Goal: Task Accomplishment & Management: Manage account settings

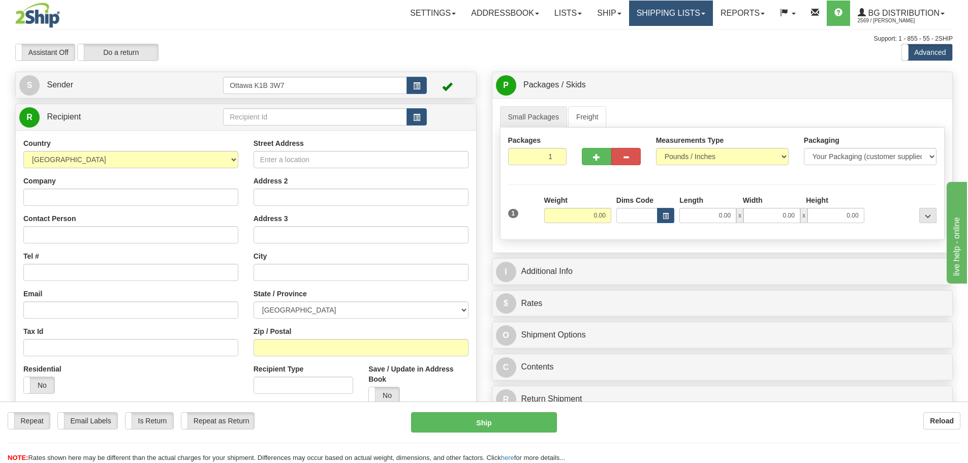
click at [633, 12] on link "Shipping lists" at bounding box center [671, 13] width 84 height 25
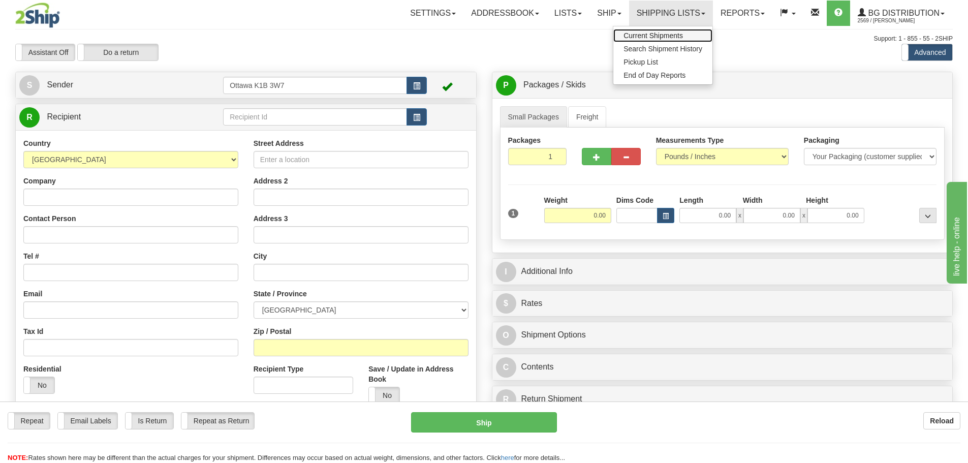
click at [632, 37] on span "Current Shipments" at bounding box center [652, 35] width 59 height 8
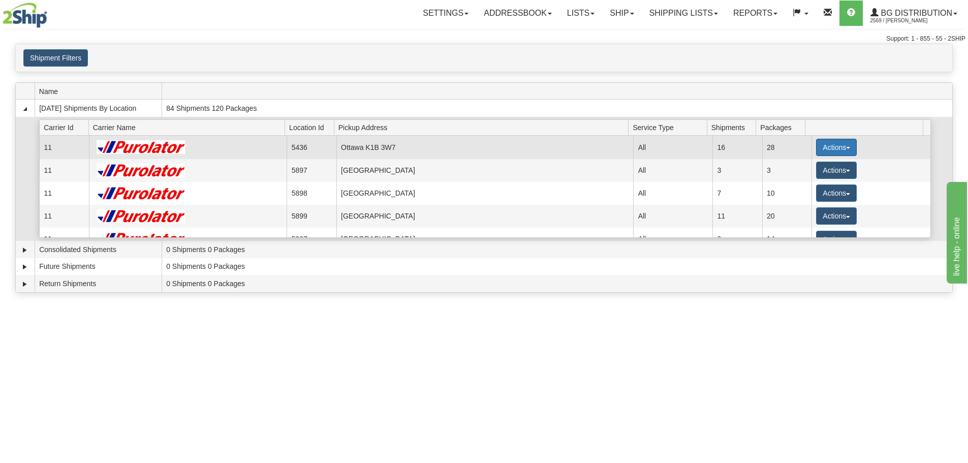
click at [837, 143] on button "Actions" at bounding box center [836, 147] width 41 height 17
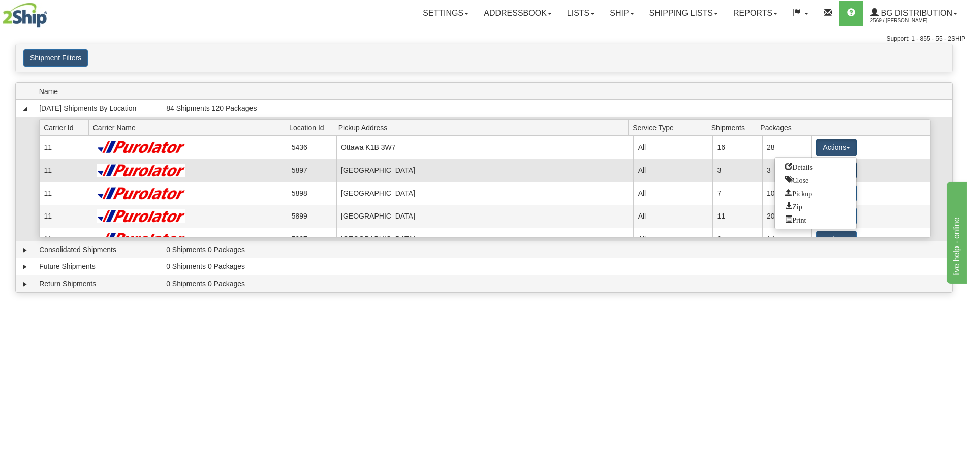
click at [805, 165] on span "Details" at bounding box center [798, 166] width 27 height 7
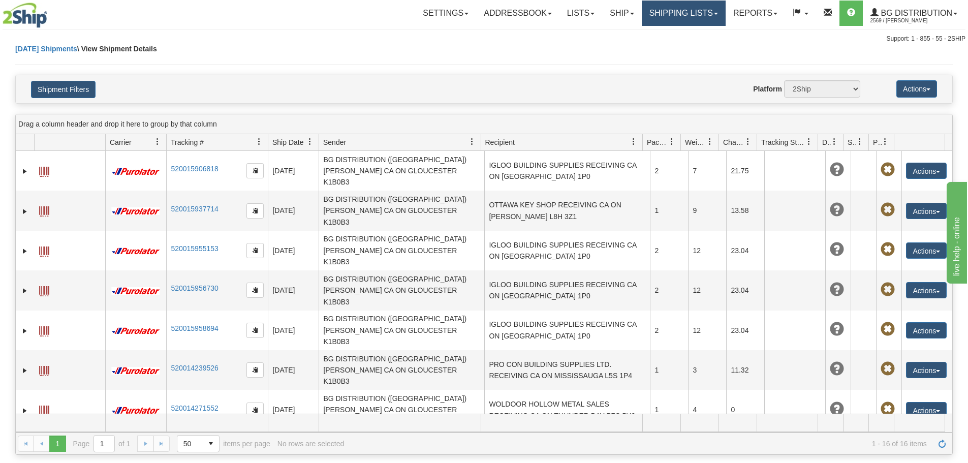
click at [676, 10] on link "Shipping lists" at bounding box center [684, 13] width 84 height 25
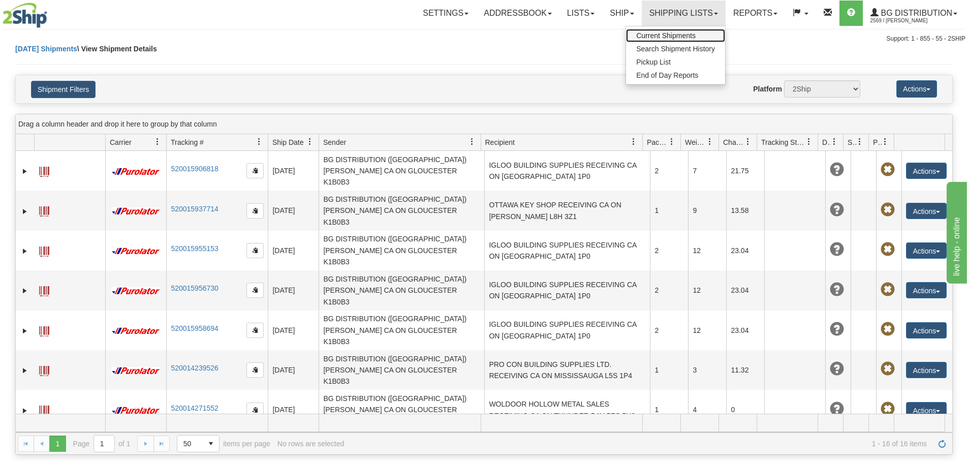
click at [666, 34] on span "Current Shipments" at bounding box center [665, 35] width 59 height 8
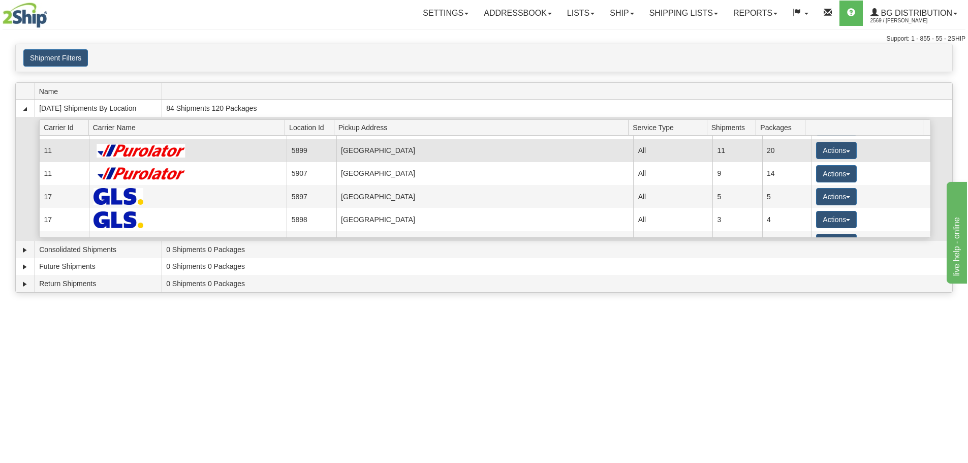
scroll to position [105, 0]
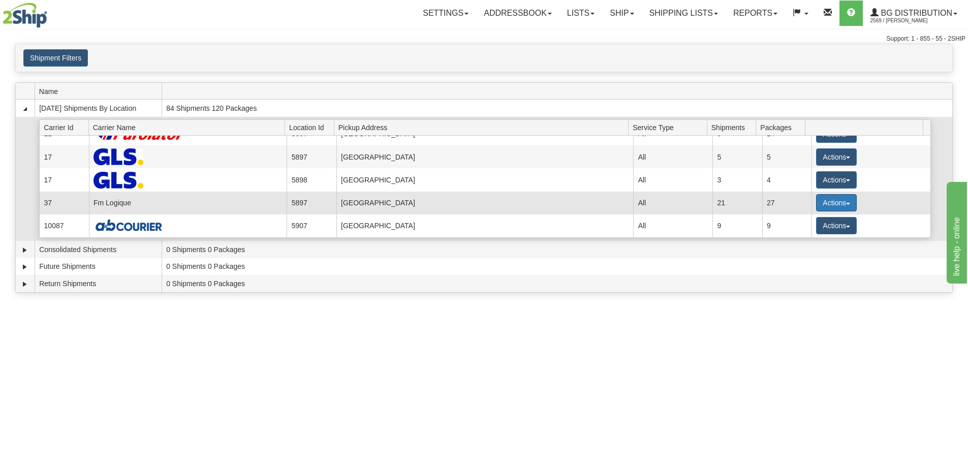
click at [834, 202] on button "Actions" at bounding box center [836, 202] width 41 height 17
click at [809, 220] on span "Details" at bounding box center [798, 221] width 27 height 7
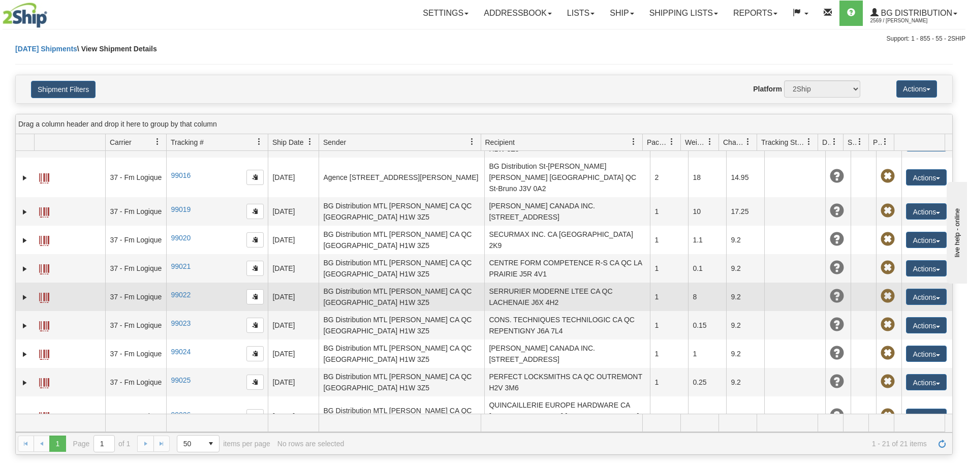
scroll to position [152, 0]
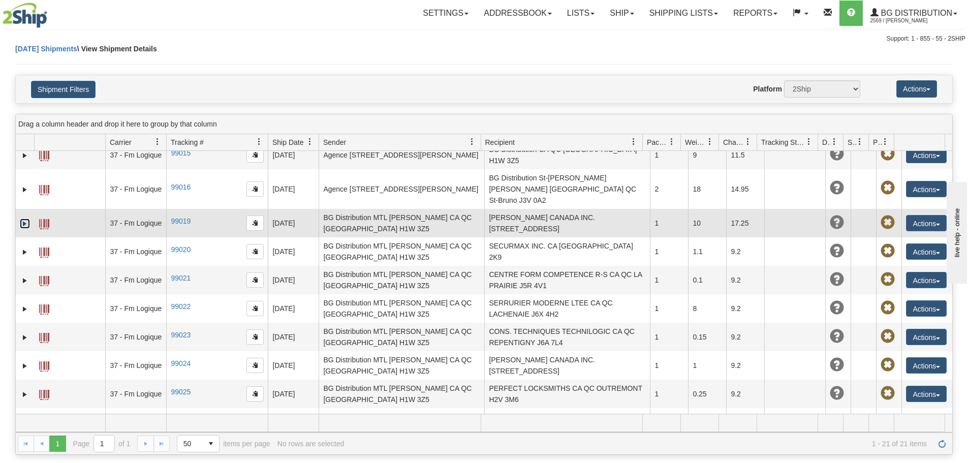
click at [22, 218] on link "Expand" at bounding box center [25, 223] width 10 height 10
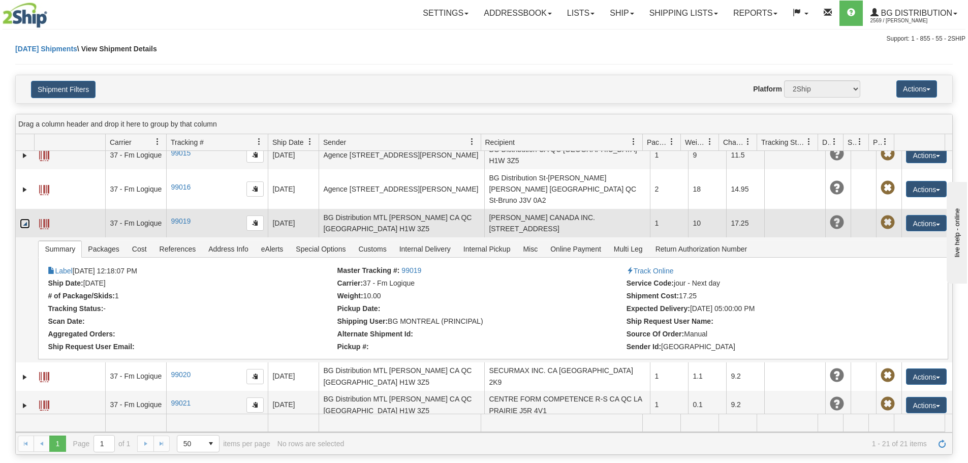
click at [21, 218] on link "Collapse" at bounding box center [25, 223] width 10 height 10
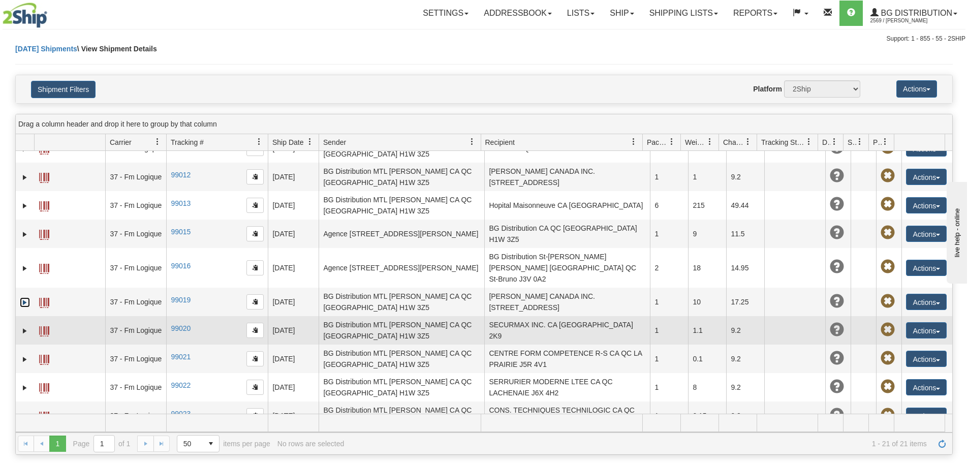
scroll to position [0, 0]
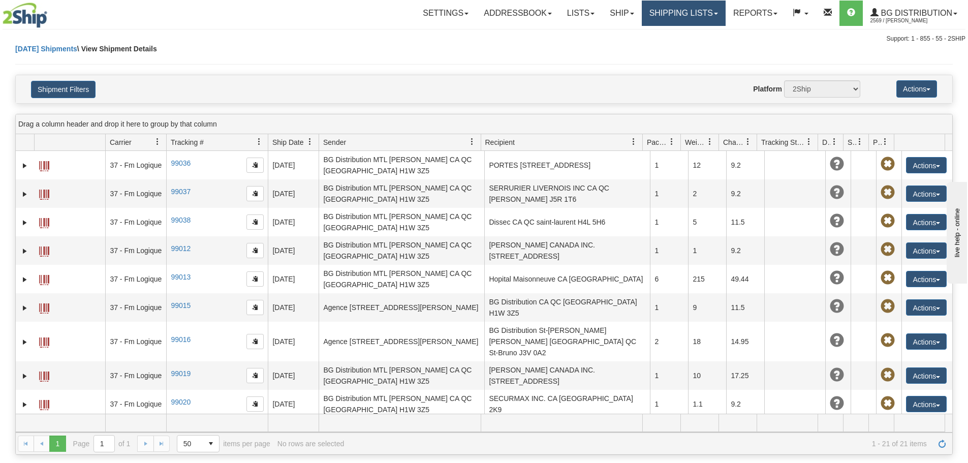
click at [660, 19] on link "Shipping lists" at bounding box center [684, 13] width 84 height 25
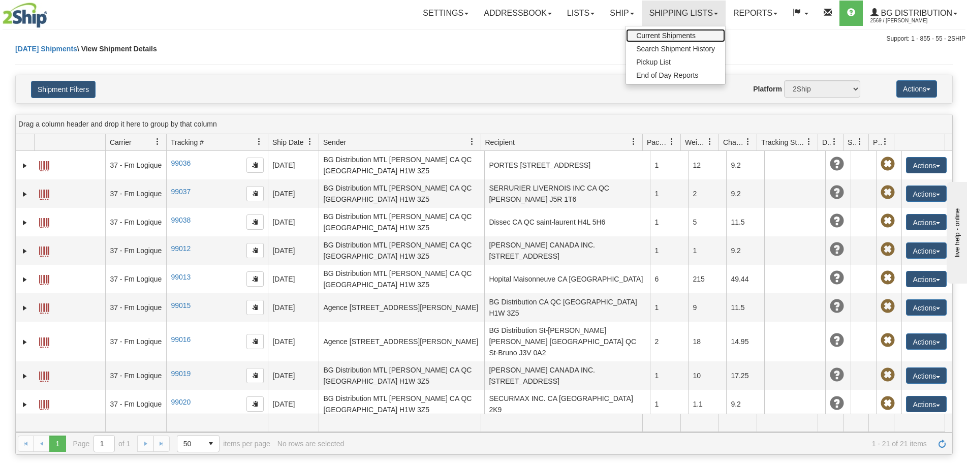
click at [659, 33] on span "Current Shipments" at bounding box center [665, 35] width 59 height 8
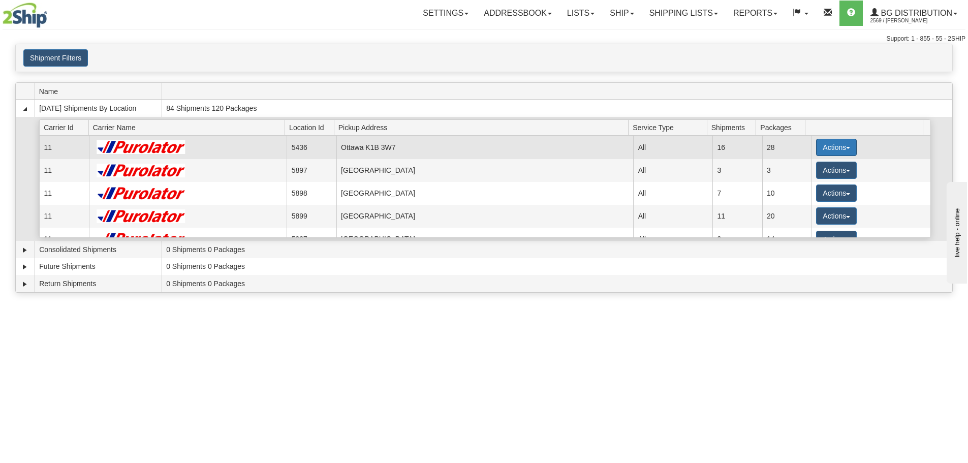
click at [827, 154] on button "Actions" at bounding box center [836, 147] width 41 height 17
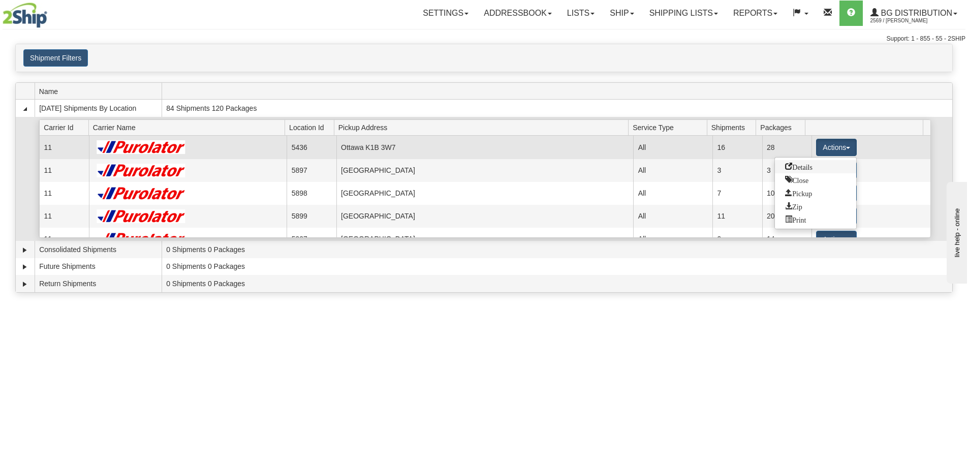
click at [796, 168] on span "Details" at bounding box center [798, 166] width 27 height 7
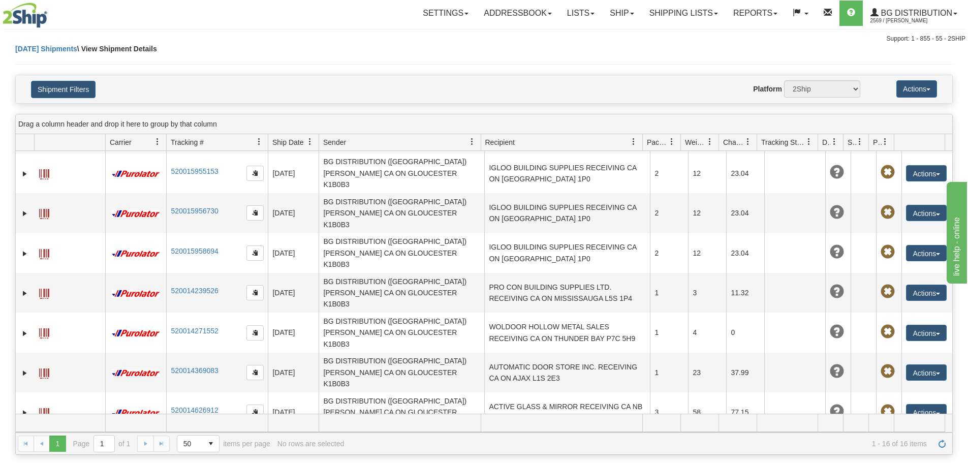
scroll to position [193, 0]
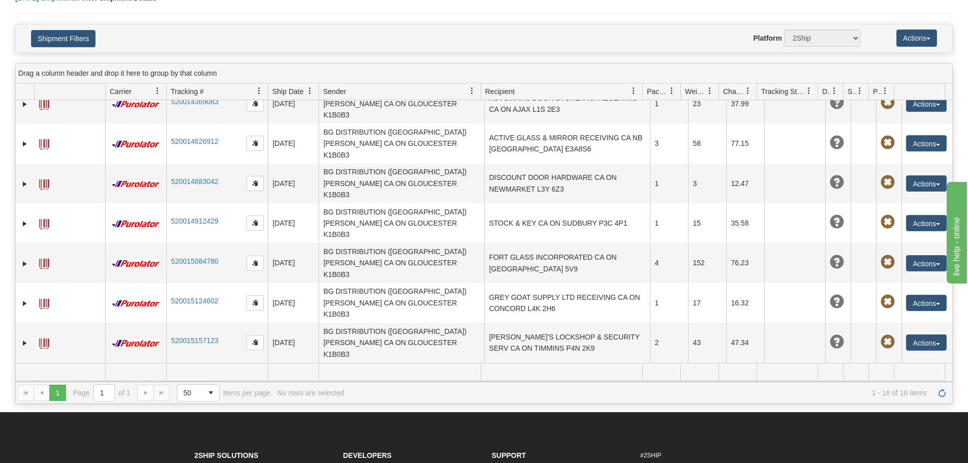
scroll to position [299, 0]
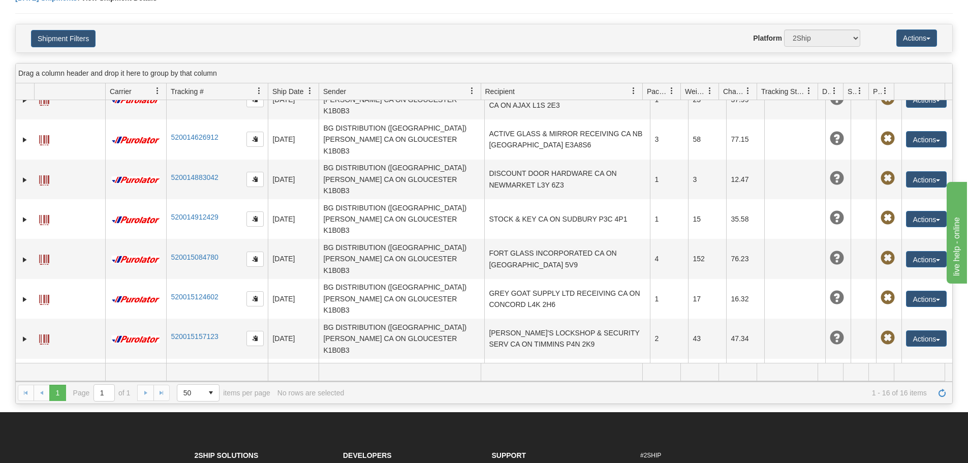
click at [737, 318] on div "31484374 2569 520015906818 08/19/2025 08/19/2025 08:29:57 AM BG DISTRIBUTION (O…" at bounding box center [484, 231] width 936 height 263
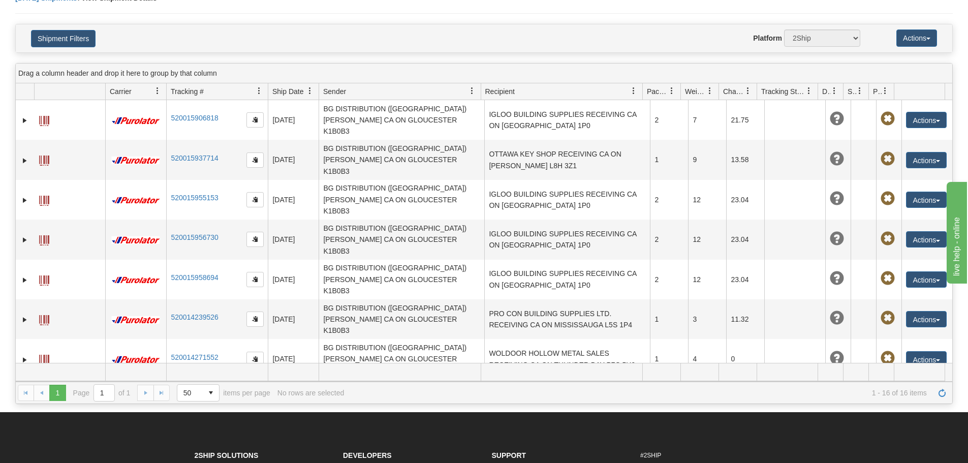
scroll to position [0, 0]
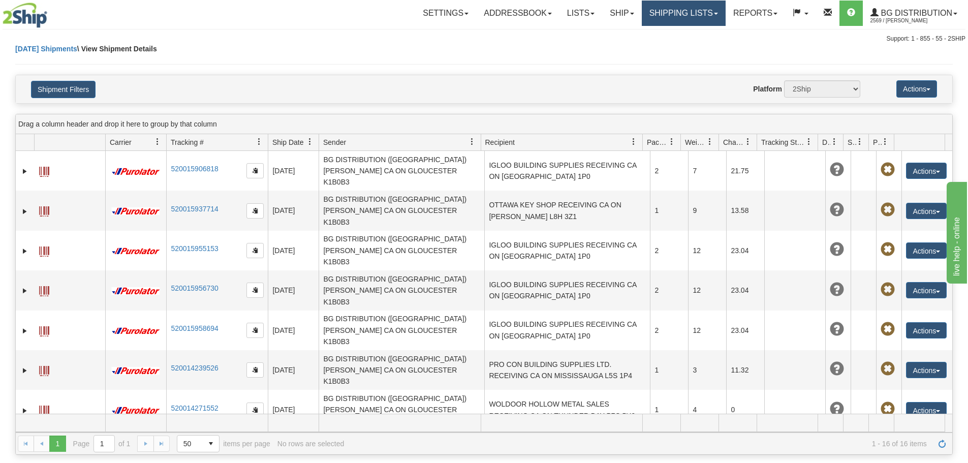
click at [653, 11] on link "Shipping lists" at bounding box center [684, 13] width 84 height 25
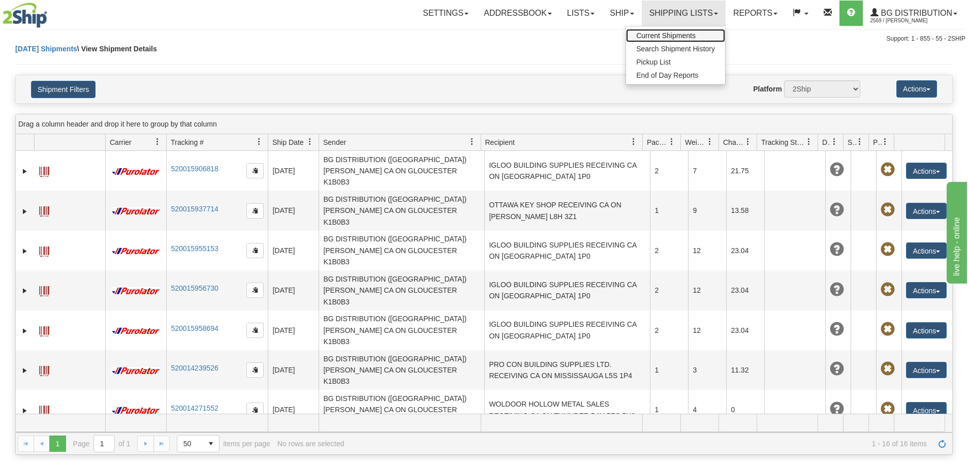
click at [659, 33] on span "Current Shipments" at bounding box center [665, 35] width 59 height 8
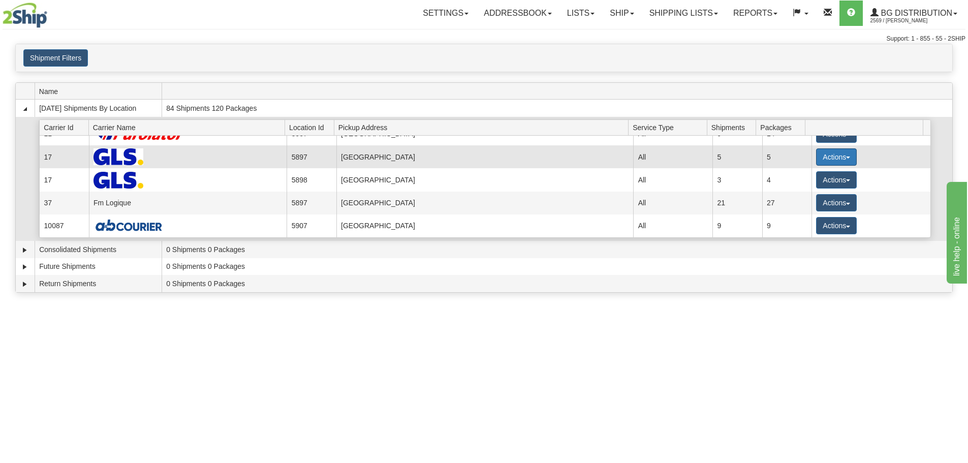
click at [831, 162] on button "Actions" at bounding box center [836, 156] width 41 height 17
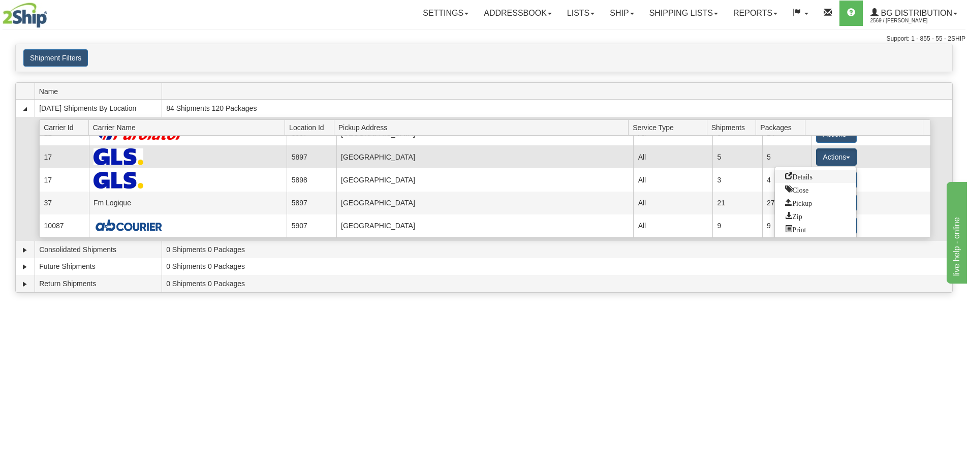
click at [801, 178] on span "Details" at bounding box center [798, 175] width 27 height 7
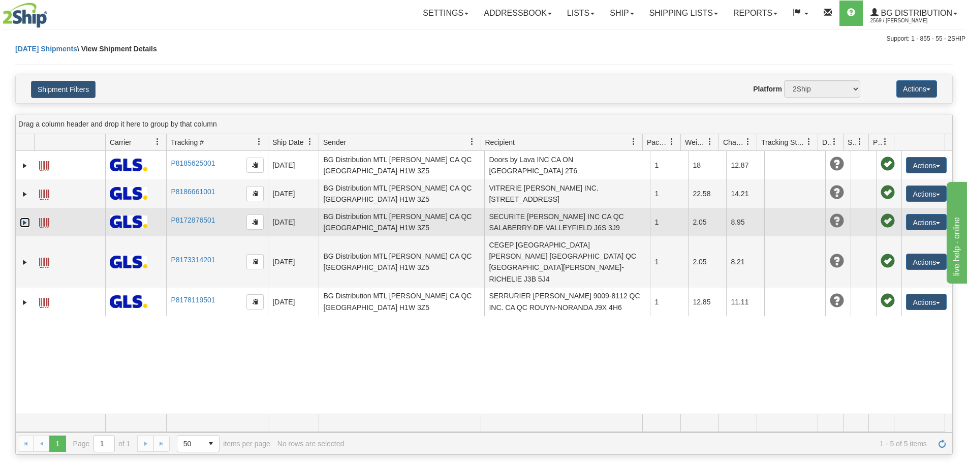
click at [28, 222] on link "Expand" at bounding box center [25, 222] width 10 height 10
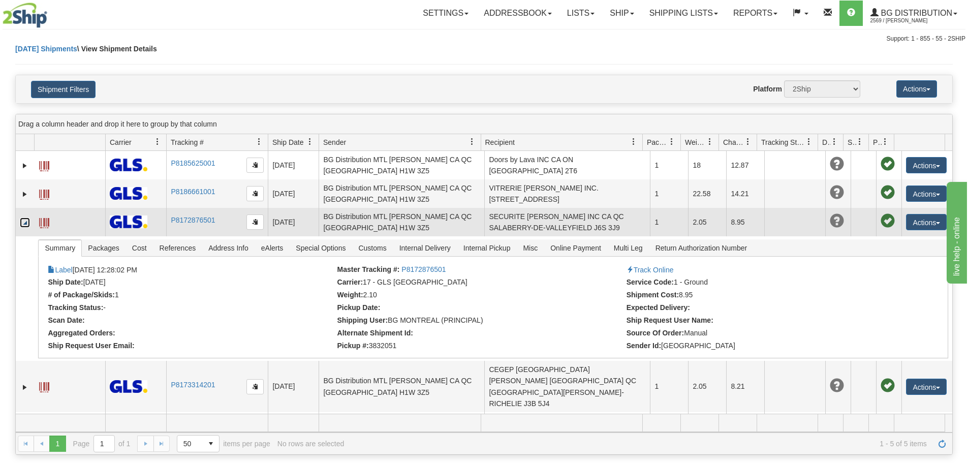
click at [28, 222] on link "Collapse" at bounding box center [25, 222] width 10 height 10
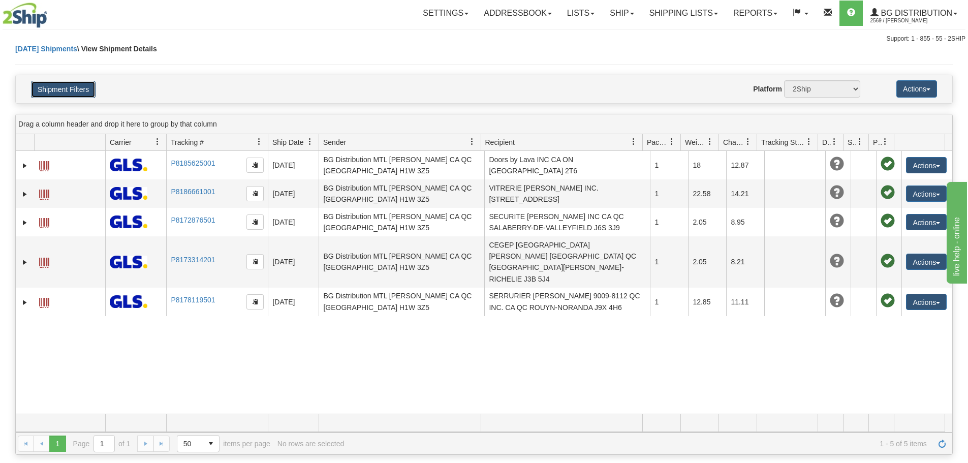
click at [47, 84] on button "Shipment Filters" at bounding box center [63, 89] width 65 height 17
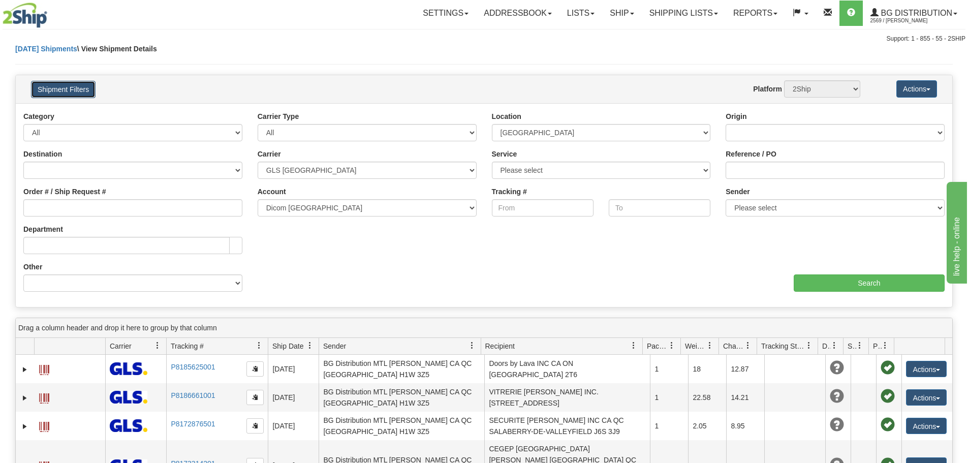
click at [47, 84] on button "Shipment Filters" at bounding box center [63, 89] width 65 height 17
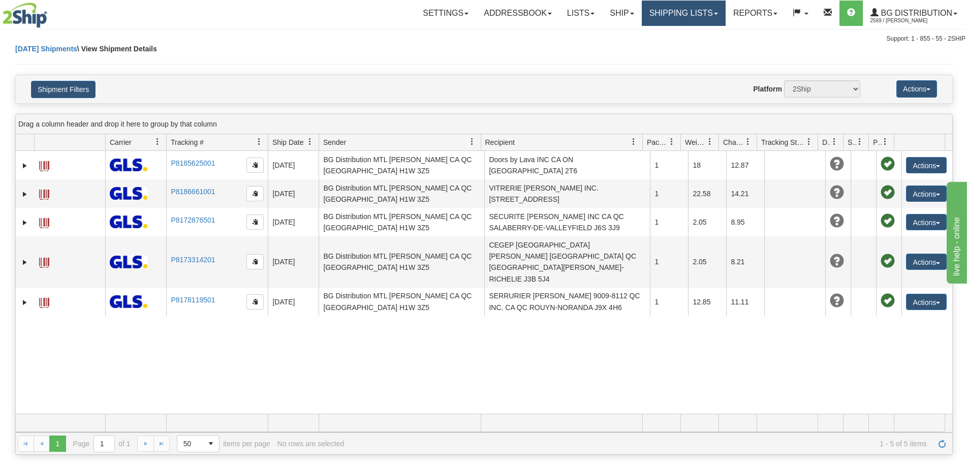
click at [653, 6] on link "Shipping lists" at bounding box center [684, 13] width 84 height 25
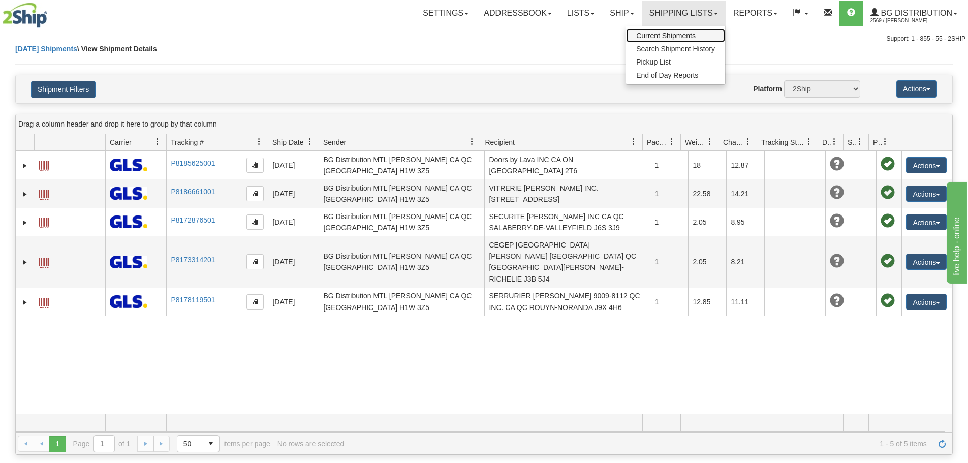
click at [661, 36] on span "Current Shipments" at bounding box center [665, 35] width 59 height 8
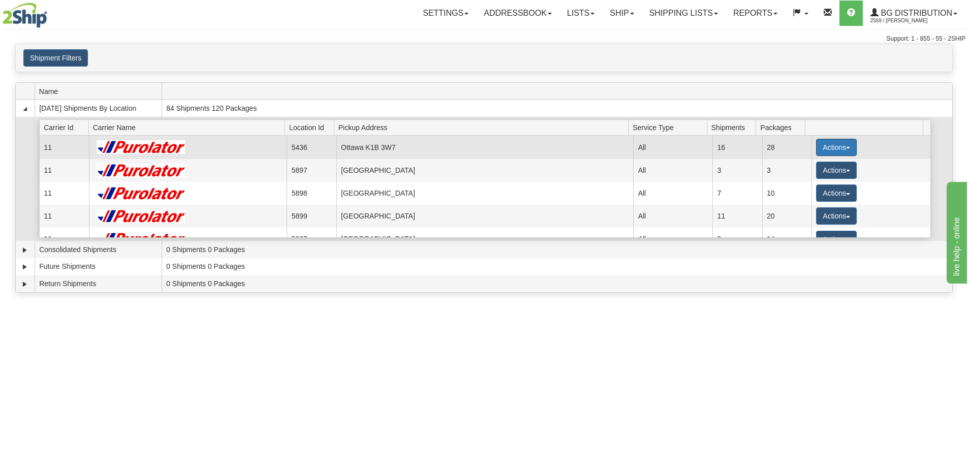
click at [826, 142] on button "Actions" at bounding box center [836, 147] width 41 height 17
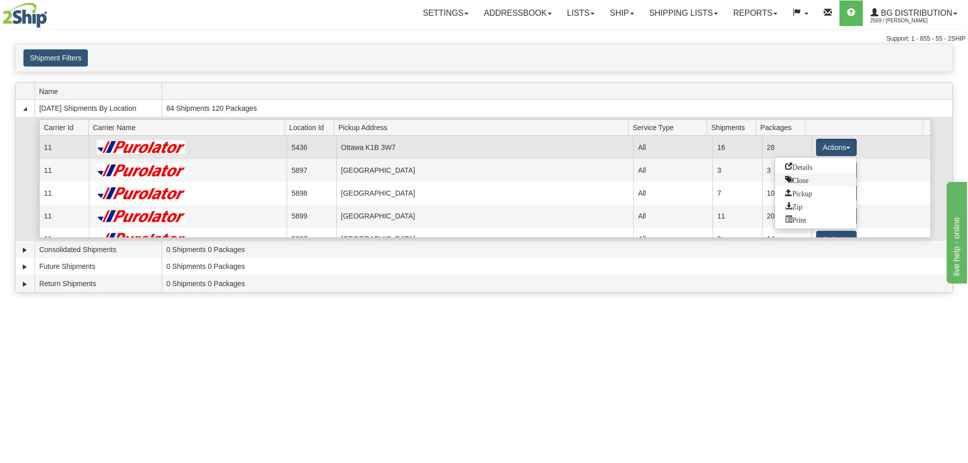
click at [797, 181] on span "Close" at bounding box center [796, 179] width 23 height 7
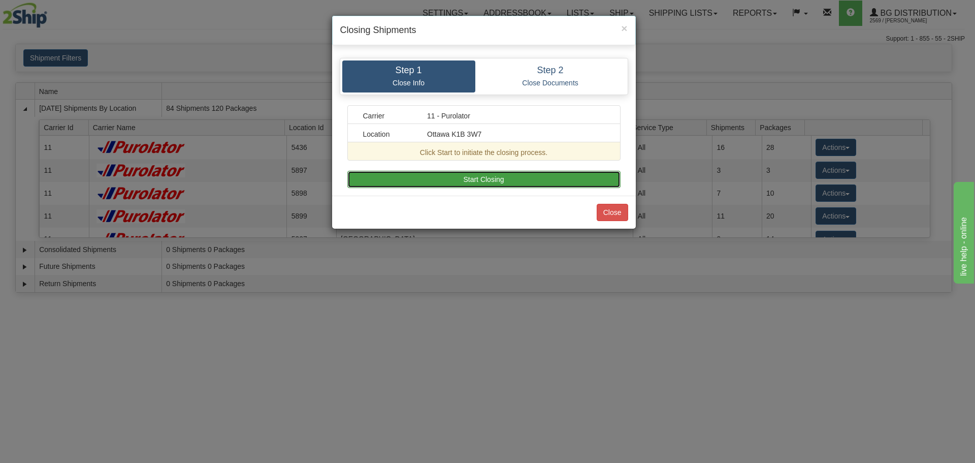
click at [488, 179] on button "Start Closing" at bounding box center [484, 179] width 273 height 17
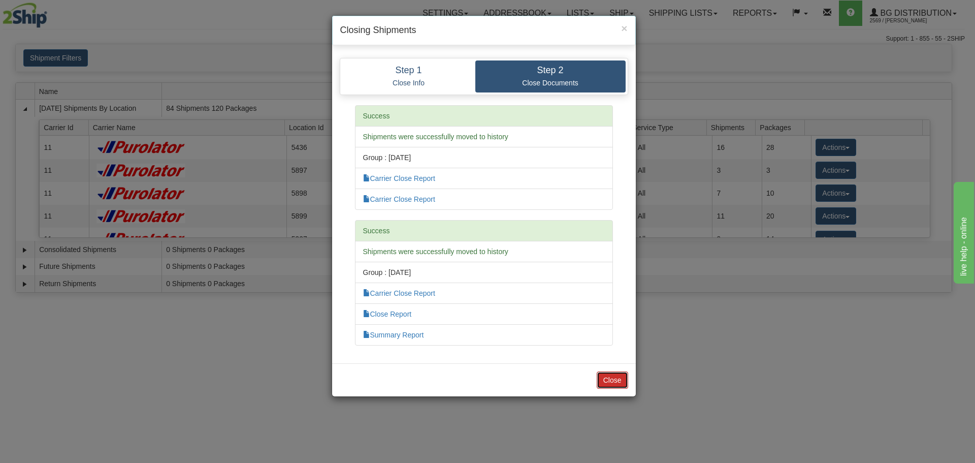
click at [609, 382] on button "Close" at bounding box center [612, 379] width 31 height 17
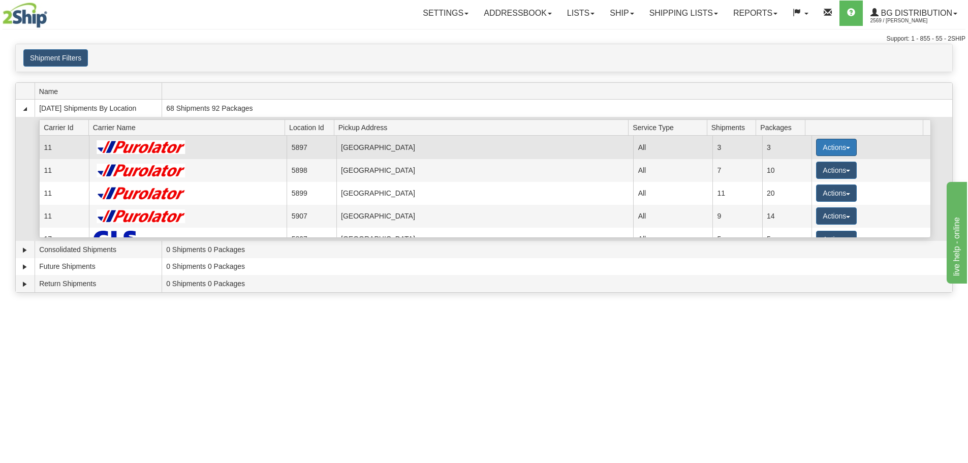
click at [828, 147] on button "Actions" at bounding box center [836, 147] width 41 height 17
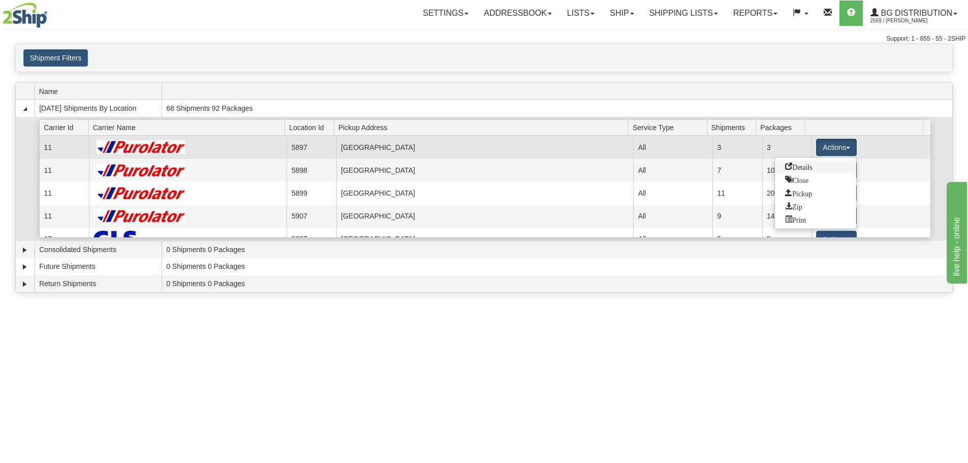
click at [801, 168] on span "Details" at bounding box center [798, 166] width 27 height 7
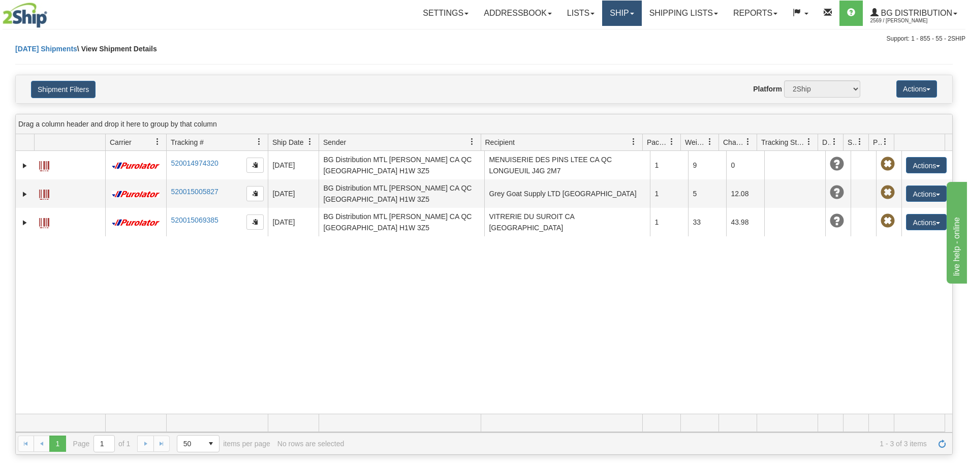
click at [602, 15] on link "Ship" at bounding box center [621, 13] width 39 height 25
click at [595, 30] on link "Ship Screen" at bounding box center [601, 35] width 80 height 13
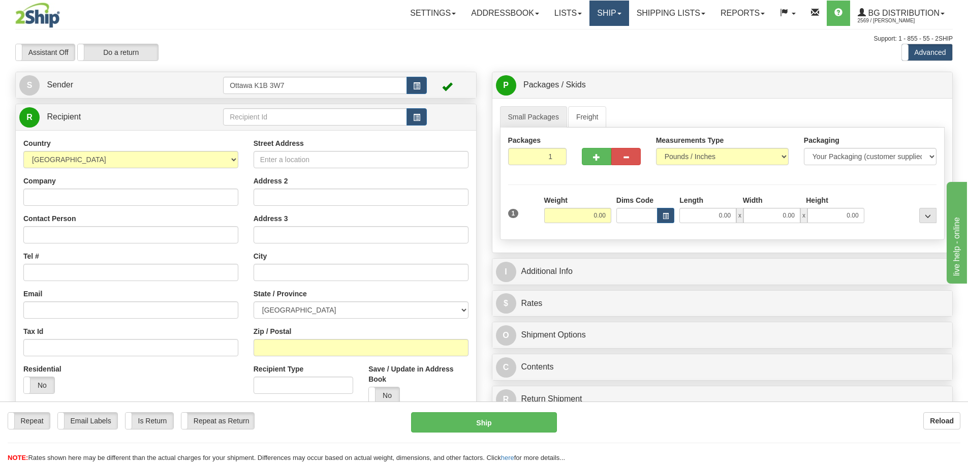
click at [589, 13] on link "Ship" at bounding box center [608, 13] width 39 height 25
click at [644, 20] on link "Shipping lists" at bounding box center [671, 13] width 84 height 25
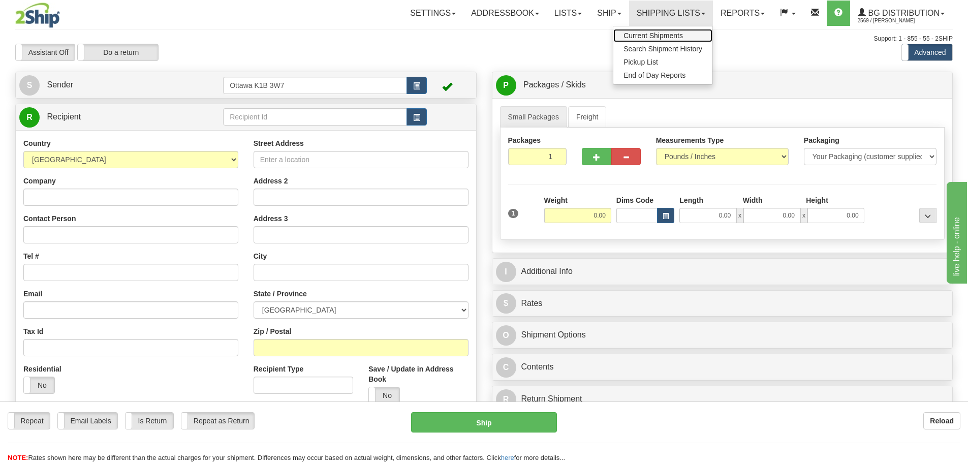
click at [649, 33] on span "Current Shipments" at bounding box center [652, 35] width 59 height 8
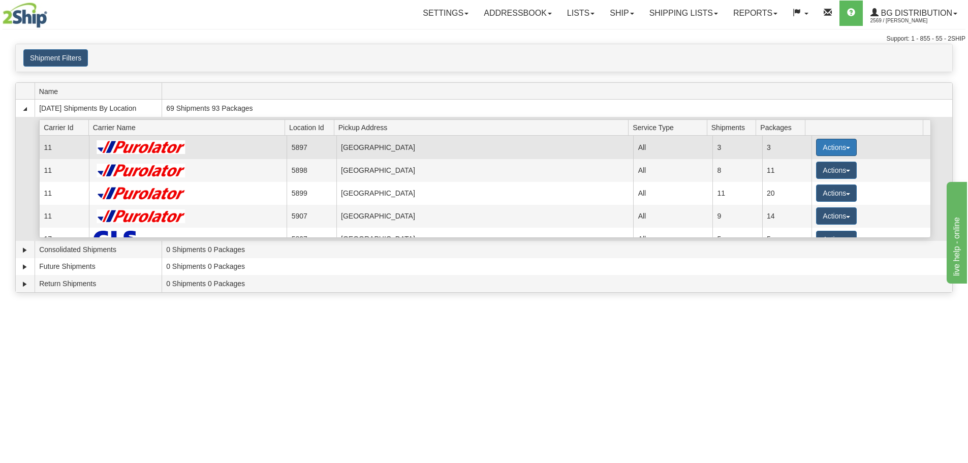
click at [829, 152] on button "Actions" at bounding box center [836, 147] width 41 height 17
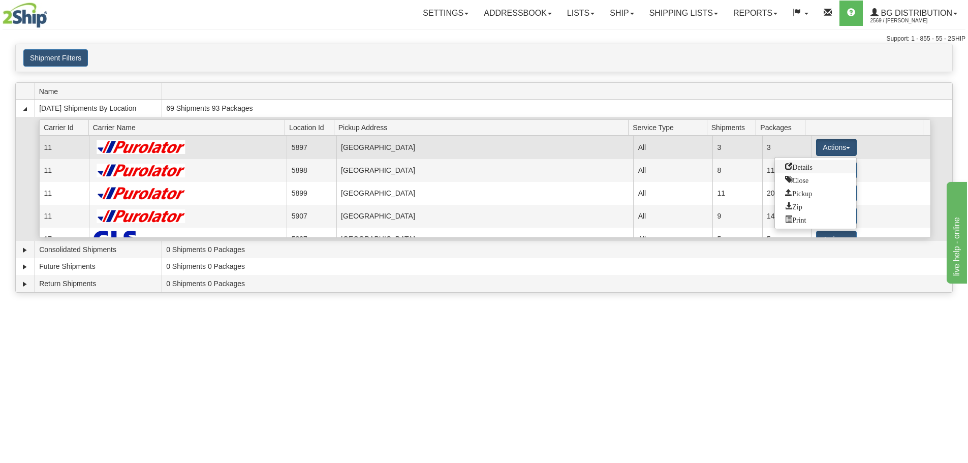
click at [801, 165] on span "Details" at bounding box center [798, 166] width 27 height 7
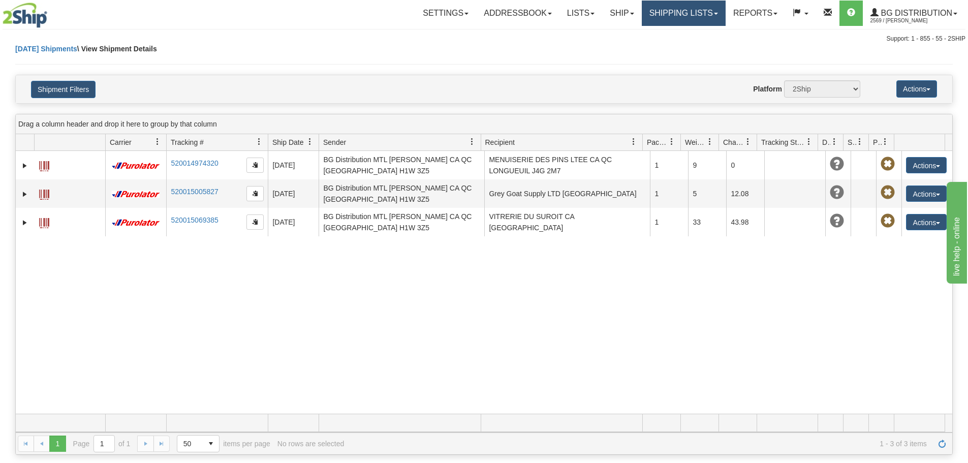
drag, startPoint x: 675, startPoint y: 29, endPoint x: 674, endPoint y: 23, distance: 6.1
click at [675, 29] on hr at bounding box center [484, 29] width 963 height 1
click at [674, 17] on link "Shipping lists" at bounding box center [684, 13] width 84 height 25
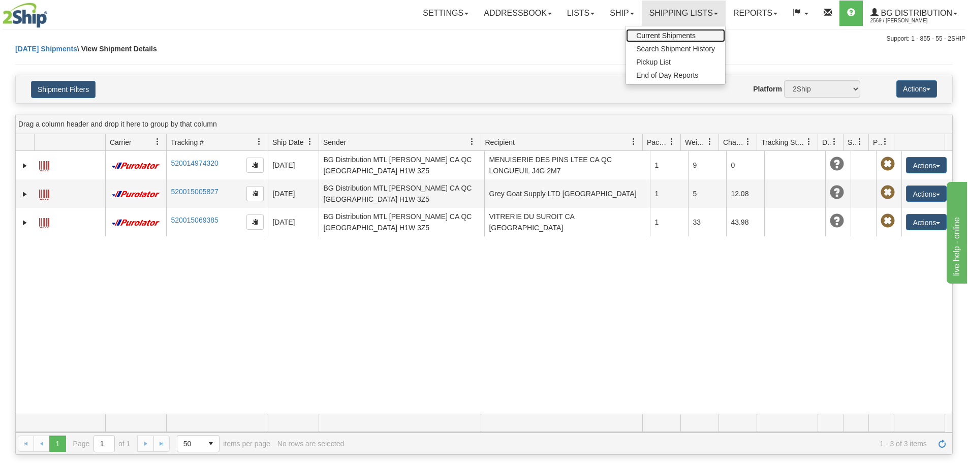
click at [655, 34] on span "Current Shipments" at bounding box center [665, 35] width 59 height 8
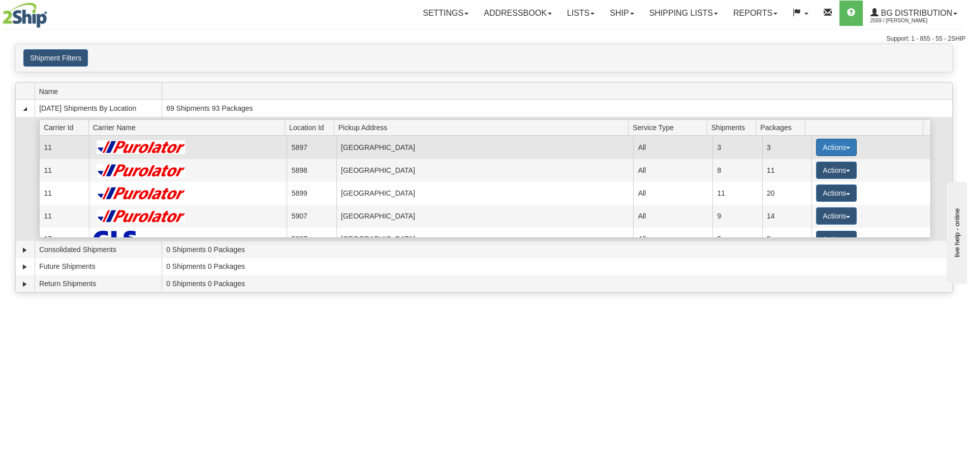
click at [837, 145] on button "Actions" at bounding box center [836, 147] width 41 height 17
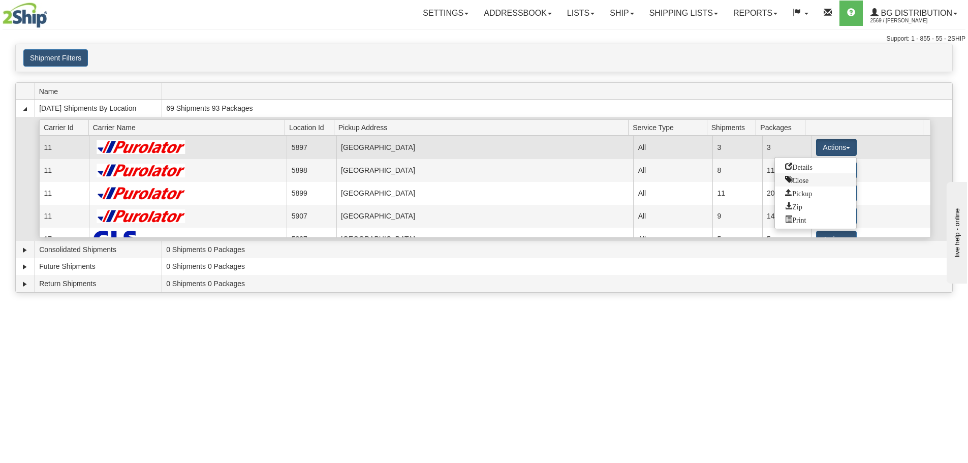
click at [794, 181] on span "Close" at bounding box center [796, 179] width 23 height 7
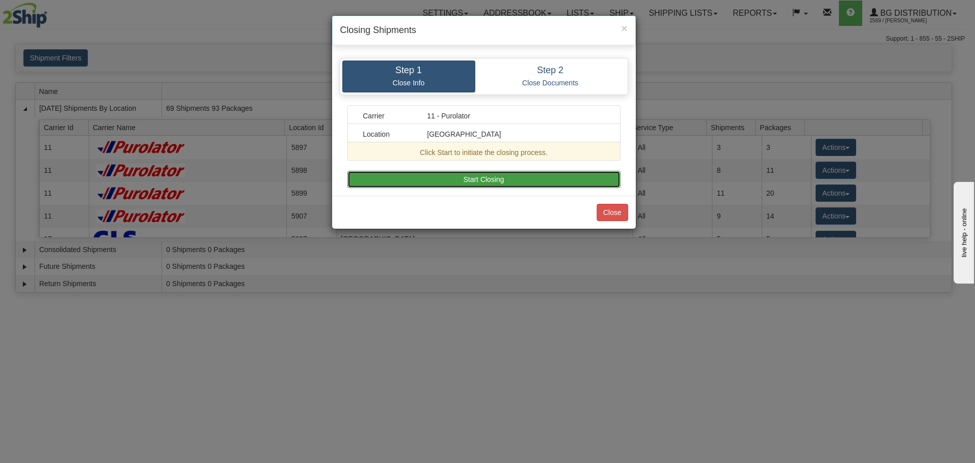
click at [543, 180] on button "Start Closing" at bounding box center [484, 179] width 273 height 17
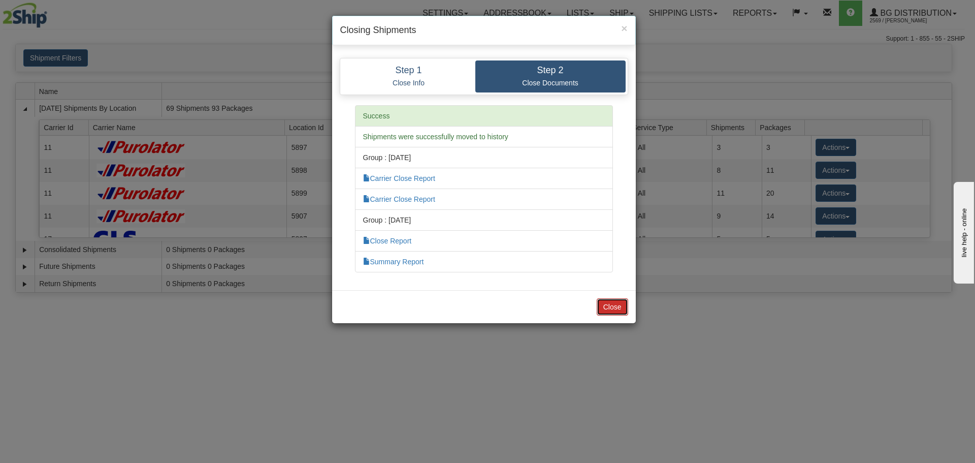
click at [613, 308] on button "Close" at bounding box center [612, 306] width 31 height 17
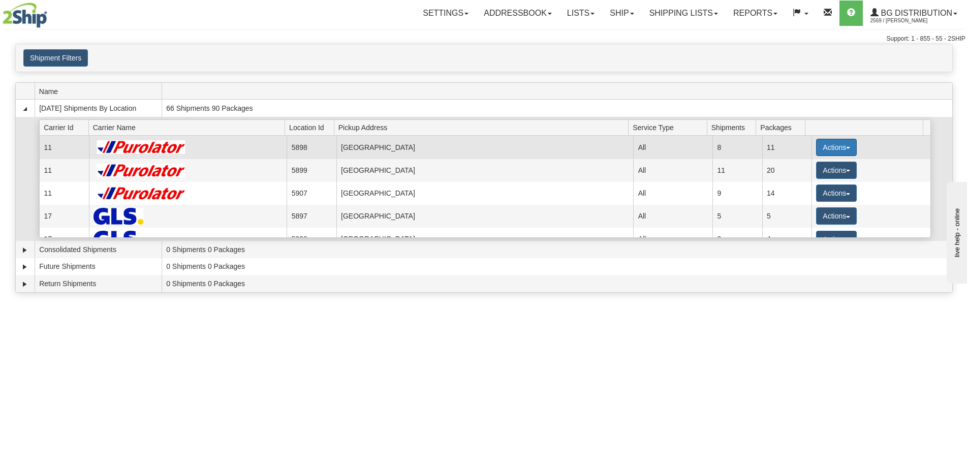
click at [837, 144] on button "Actions" at bounding box center [836, 147] width 41 height 17
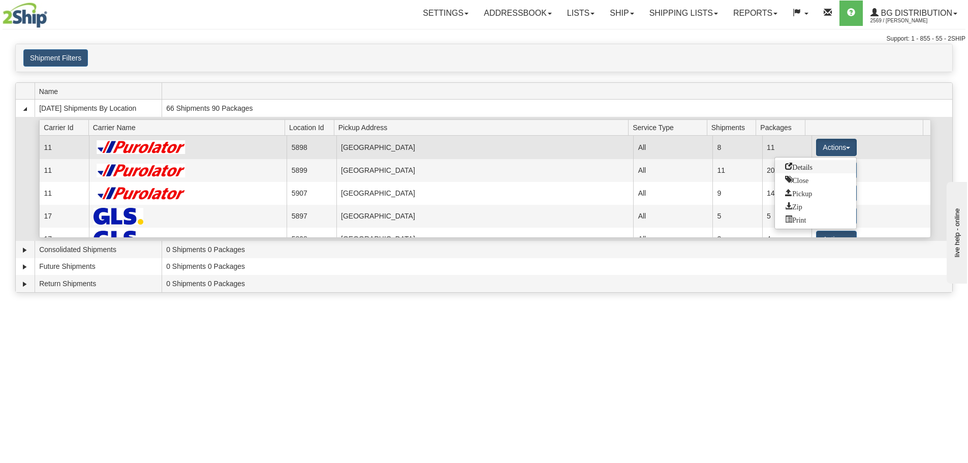
click at [804, 168] on span "Details" at bounding box center [798, 166] width 27 height 7
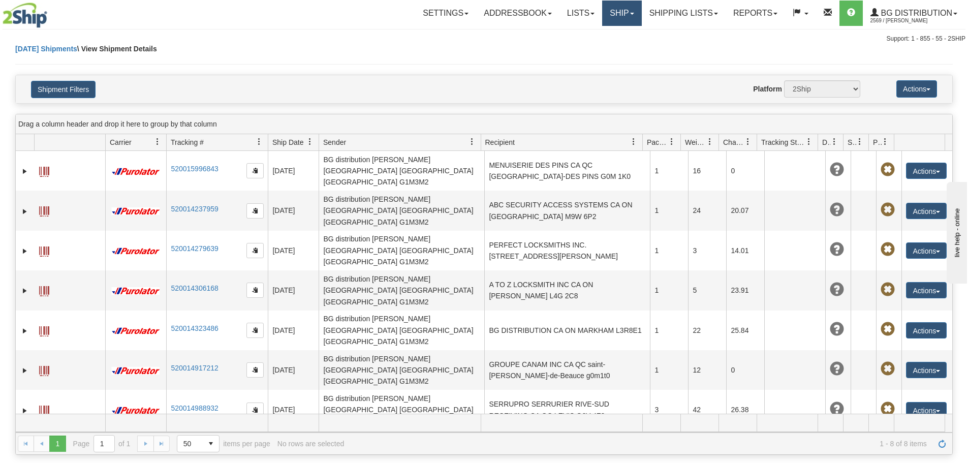
click at [605, 21] on link "Ship" at bounding box center [621, 13] width 39 height 25
click at [660, 3] on link "Shipping lists" at bounding box center [684, 13] width 84 height 25
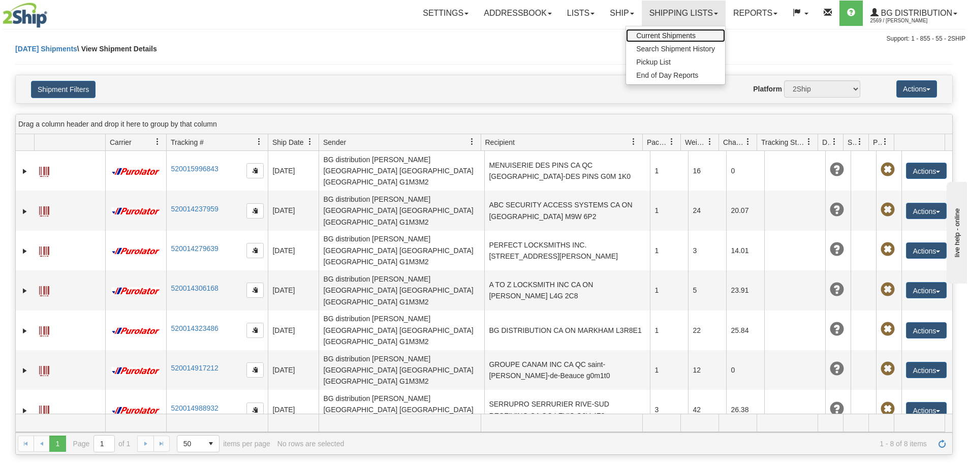
click at [657, 34] on span "Current Shipments" at bounding box center [665, 35] width 59 height 8
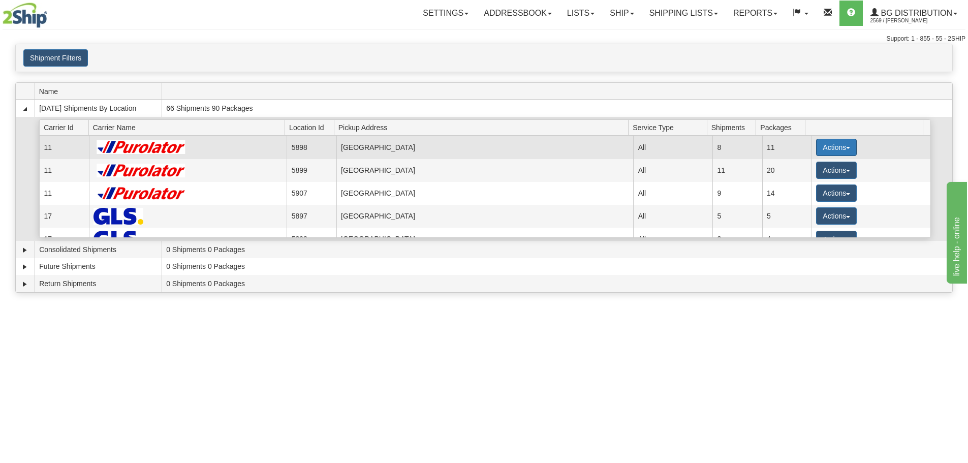
click at [823, 144] on button "Actions" at bounding box center [836, 147] width 41 height 17
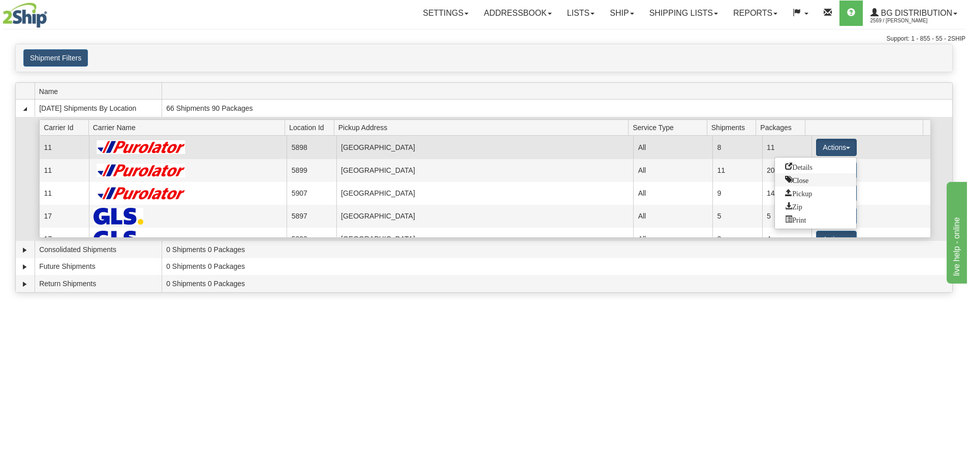
click at [794, 181] on span "Close" at bounding box center [796, 179] width 23 height 7
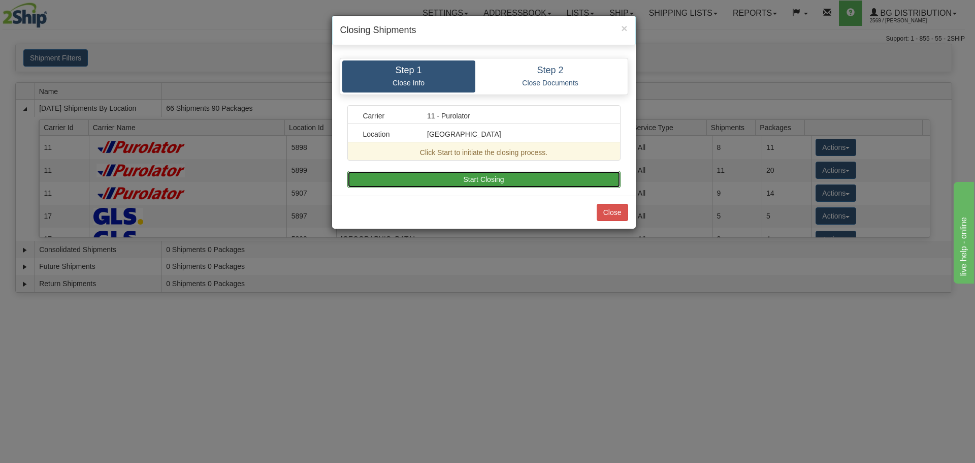
click at [541, 183] on button "Start Closing" at bounding box center [484, 179] width 273 height 17
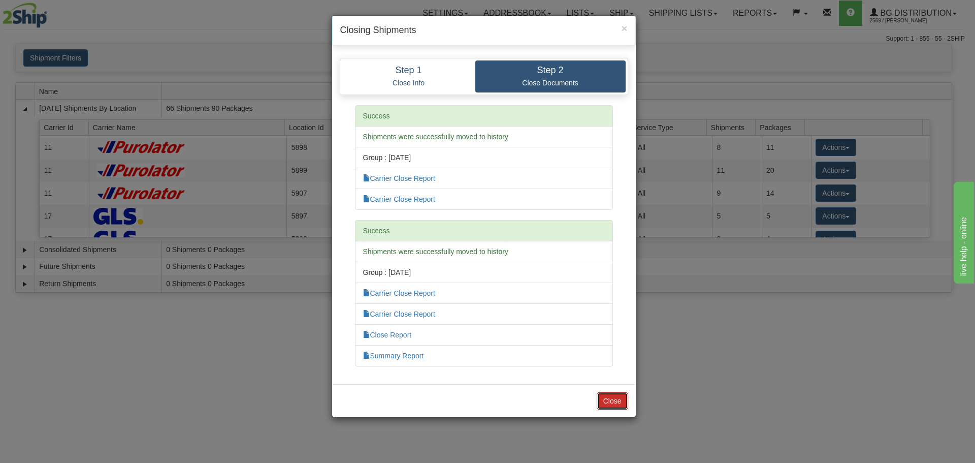
click at [621, 402] on button "Close" at bounding box center [612, 400] width 31 height 17
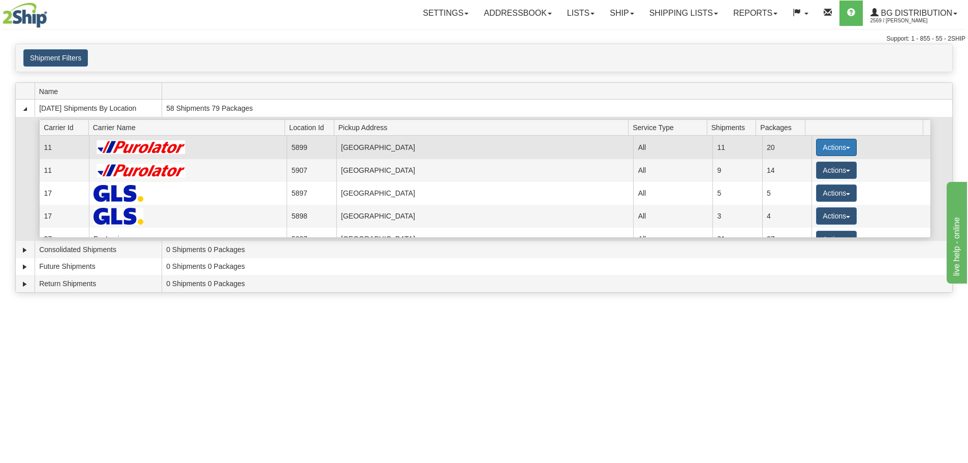
click at [834, 150] on button "Actions" at bounding box center [836, 147] width 41 height 17
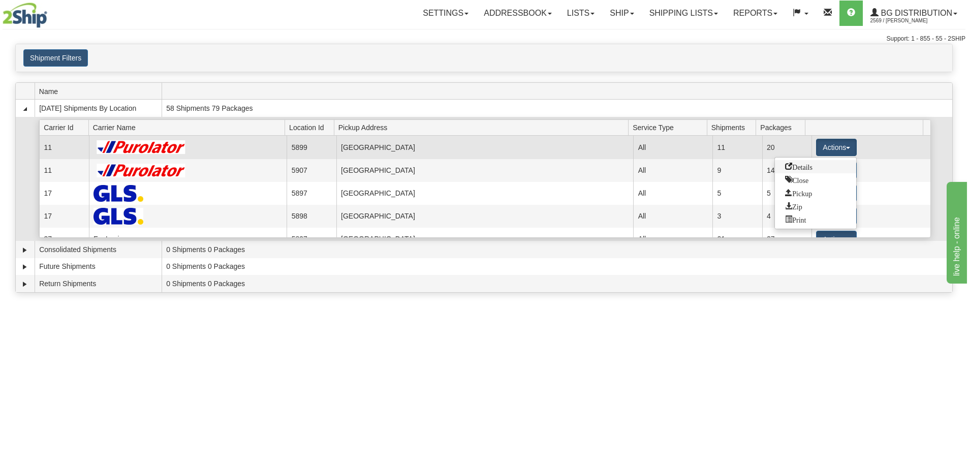
click at [796, 165] on span "Details" at bounding box center [798, 166] width 27 height 7
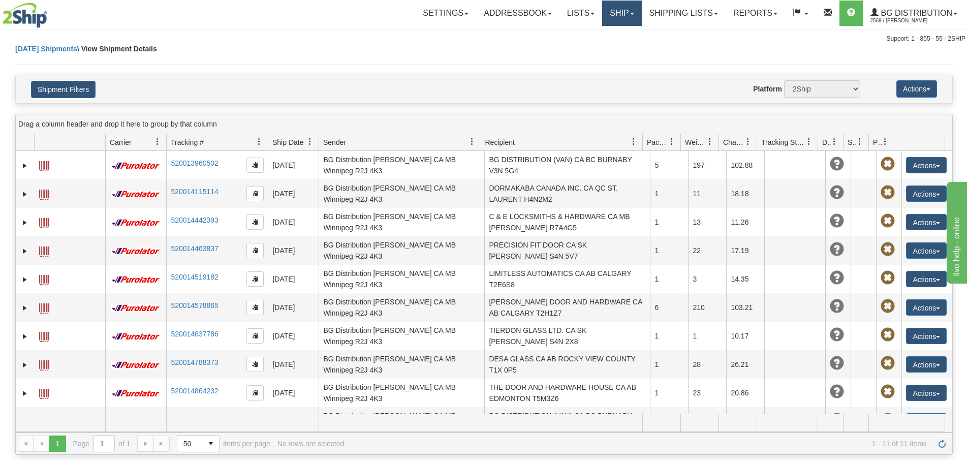
click at [620, 16] on link "Ship" at bounding box center [621, 13] width 39 height 25
click at [601, 37] on span "Ship Screen" at bounding box center [590, 35] width 39 height 8
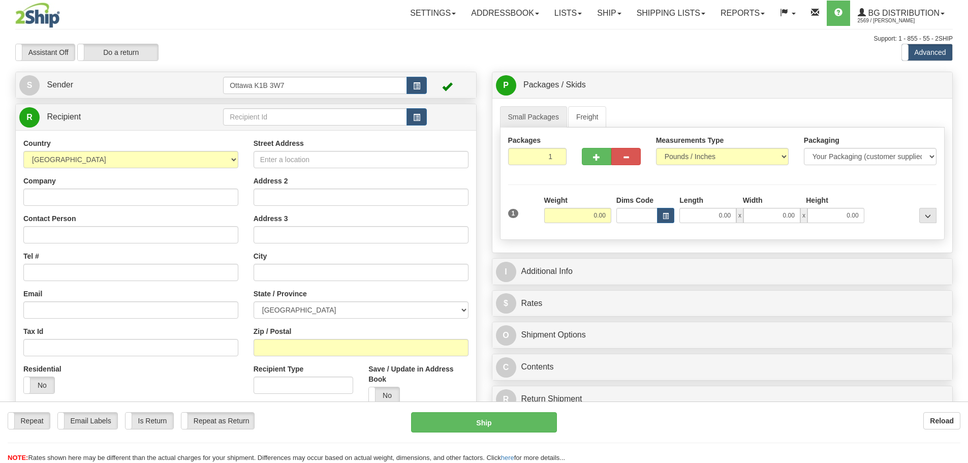
click at [600, 17] on div at bounding box center [484, 231] width 968 height 463
click at [606, 15] on link "Ship" at bounding box center [608, 13] width 39 height 25
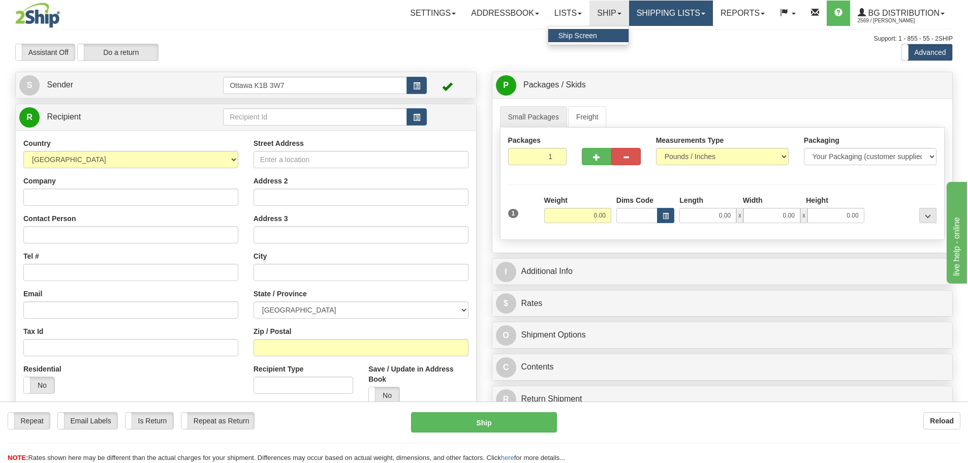
click at [669, 14] on link "Shipping lists" at bounding box center [671, 13] width 84 height 25
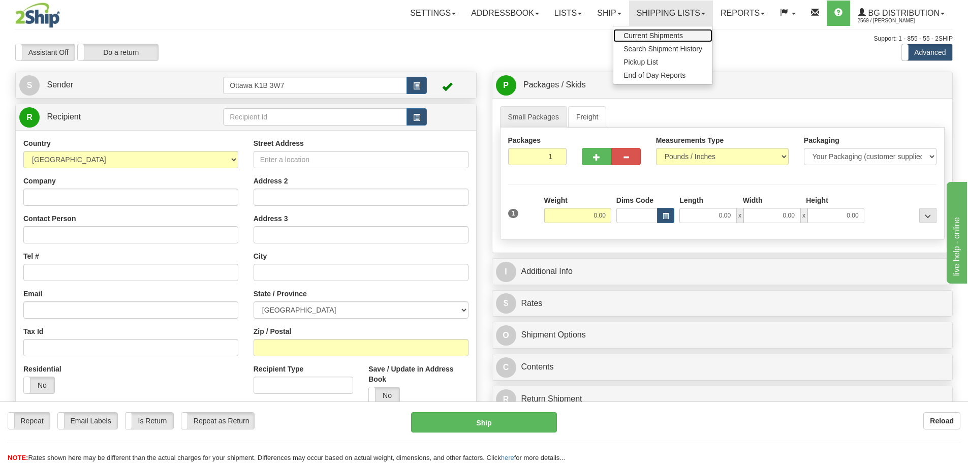
click at [666, 35] on span "Current Shipments" at bounding box center [652, 35] width 59 height 8
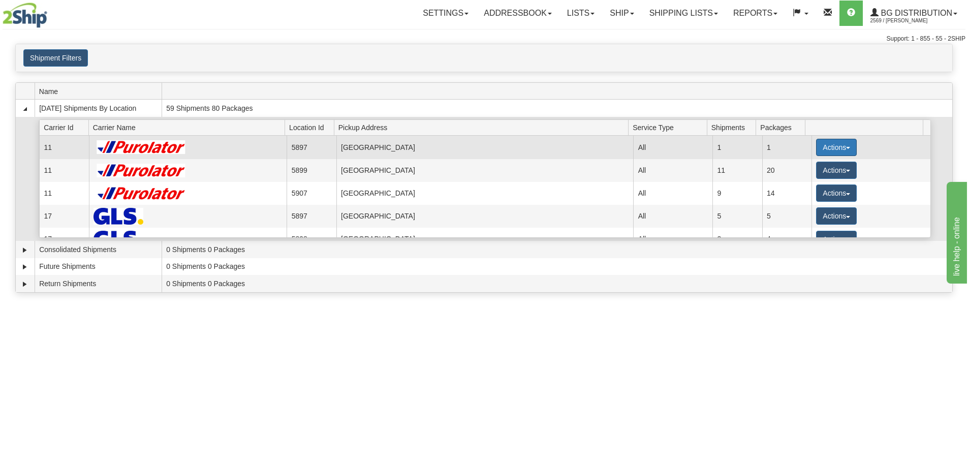
click at [836, 142] on button "Actions" at bounding box center [836, 147] width 41 height 17
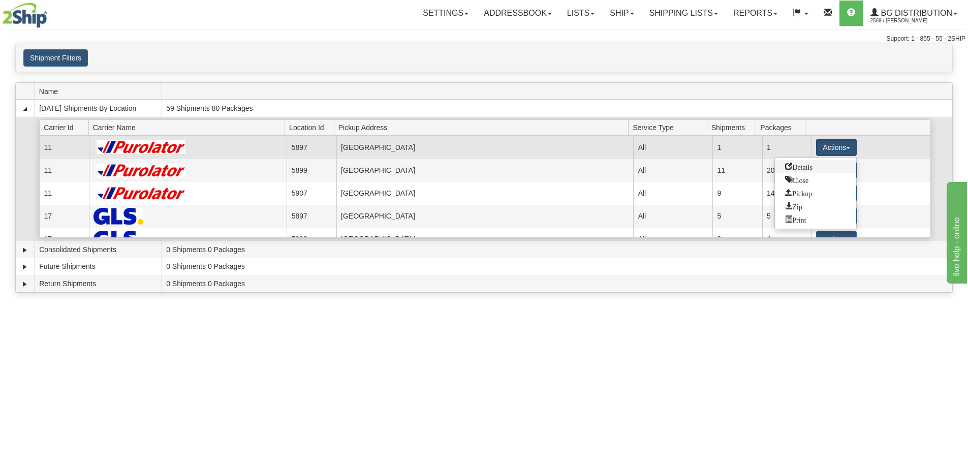
click at [803, 168] on span "Details" at bounding box center [798, 166] width 27 height 7
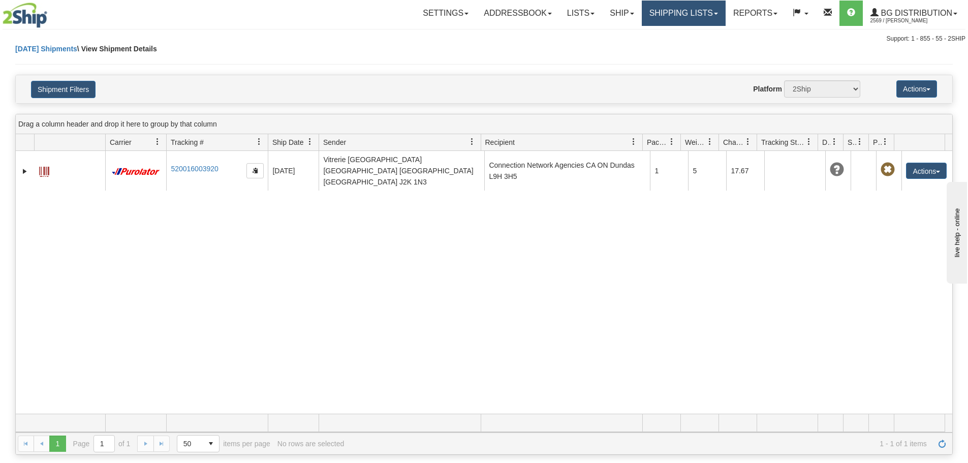
click at [687, 2] on link "Shipping lists" at bounding box center [684, 13] width 84 height 25
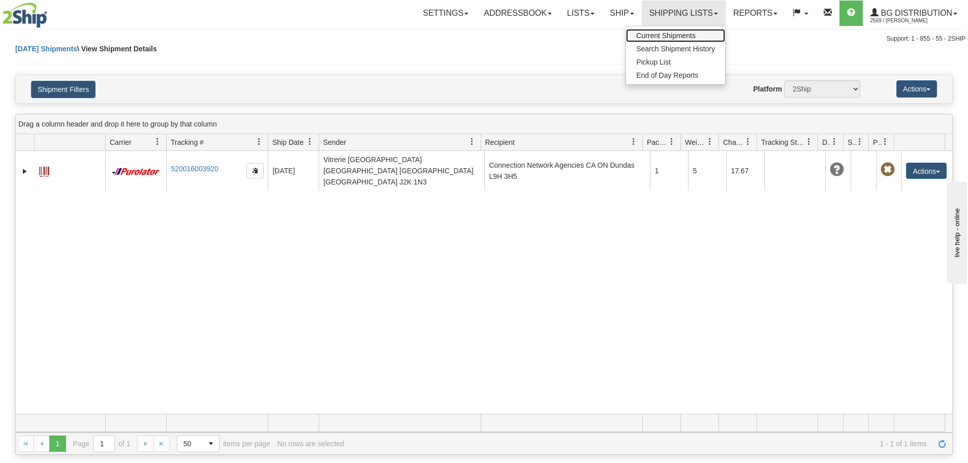
click at [677, 33] on span "Current Shipments" at bounding box center [665, 35] width 59 height 8
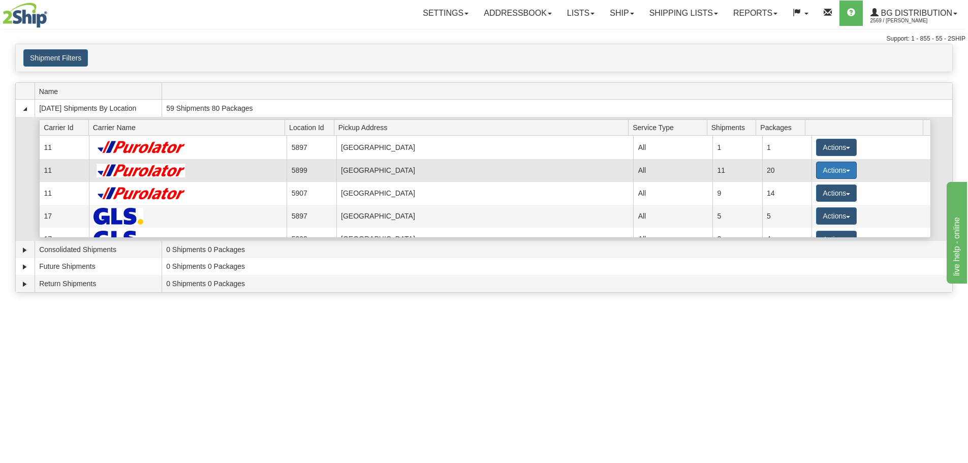
click at [838, 164] on button "Actions" at bounding box center [836, 170] width 41 height 17
click at [786, 189] on span "Details" at bounding box center [798, 188] width 27 height 7
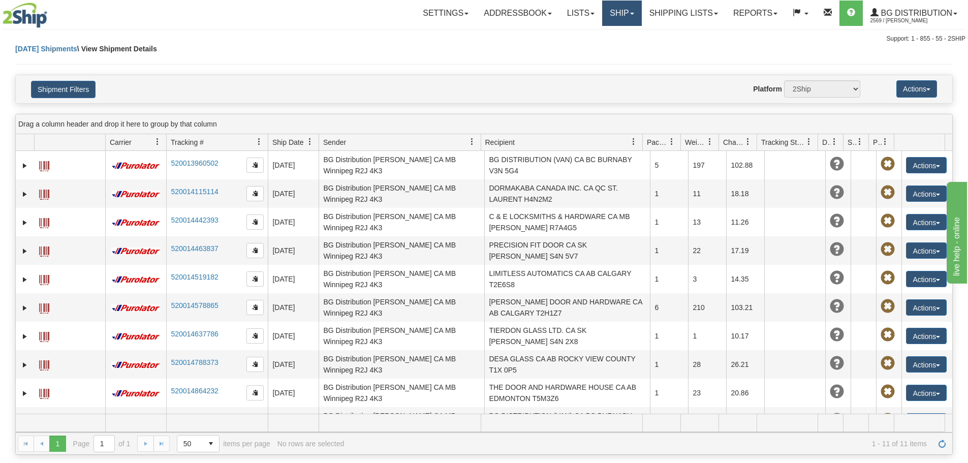
click at [618, 19] on link "Ship" at bounding box center [621, 13] width 39 height 25
click at [647, 18] on link "Shipping lists" at bounding box center [684, 13] width 84 height 25
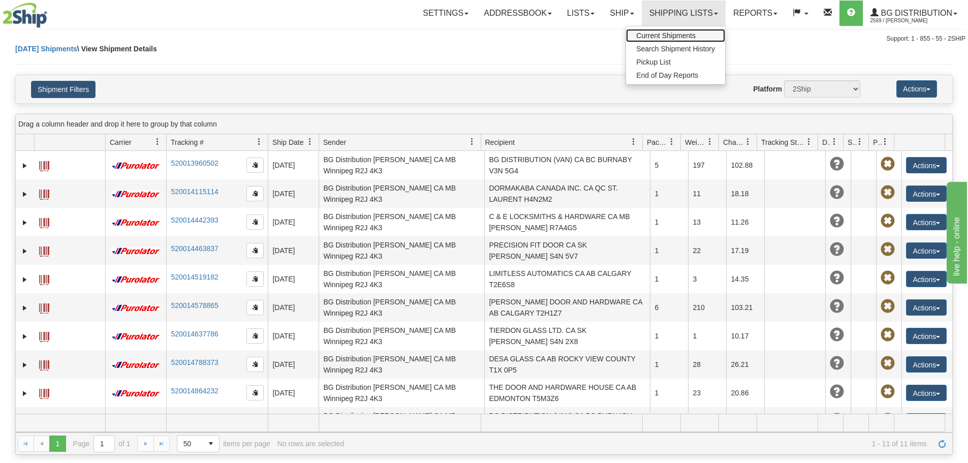
click at [652, 35] on span "Current Shipments" at bounding box center [665, 35] width 59 height 8
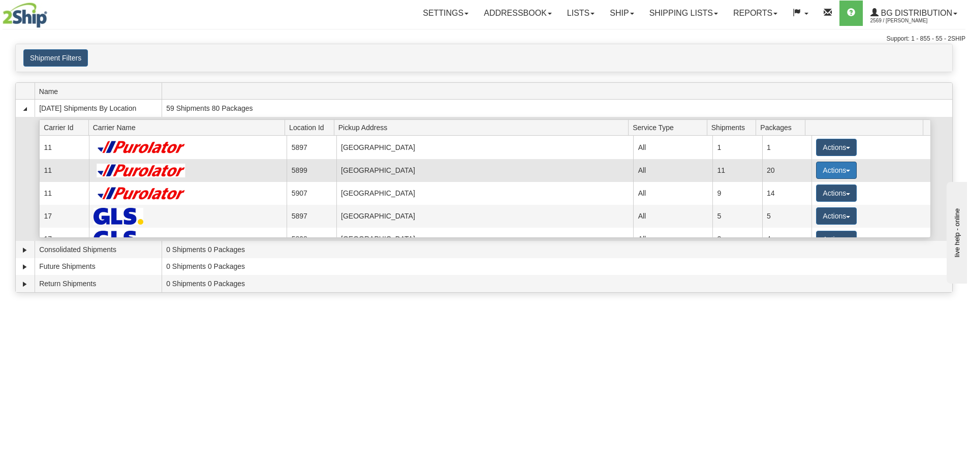
click at [816, 174] on button "Actions" at bounding box center [836, 170] width 41 height 17
click at [793, 204] on span "Close" at bounding box center [796, 202] width 23 height 7
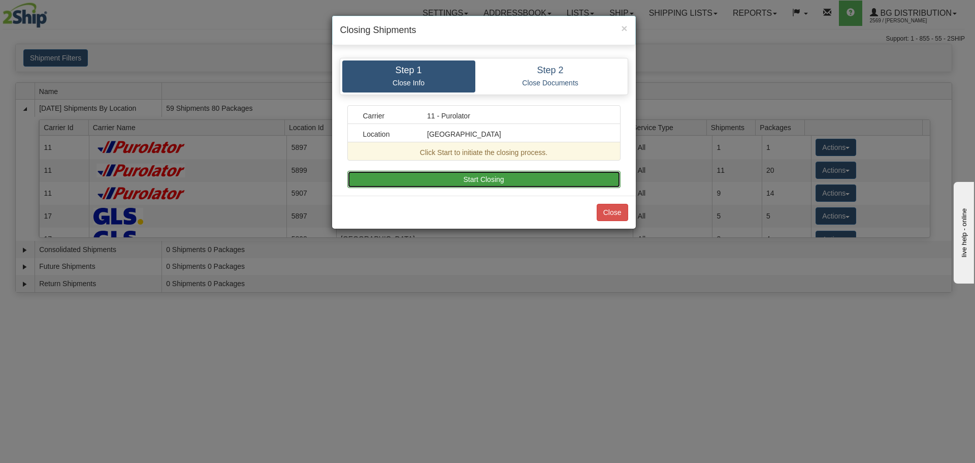
click at [561, 186] on button "Start Closing" at bounding box center [484, 179] width 273 height 17
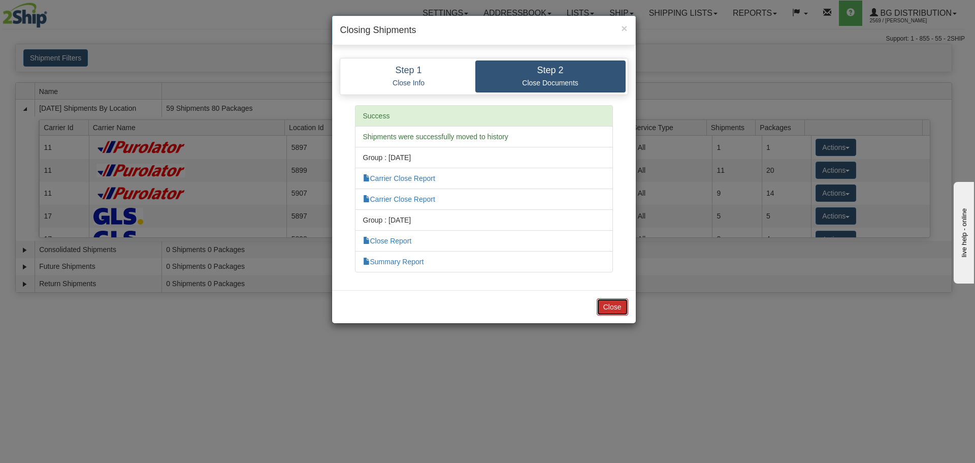
click at [624, 304] on button "Close" at bounding box center [612, 306] width 31 height 17
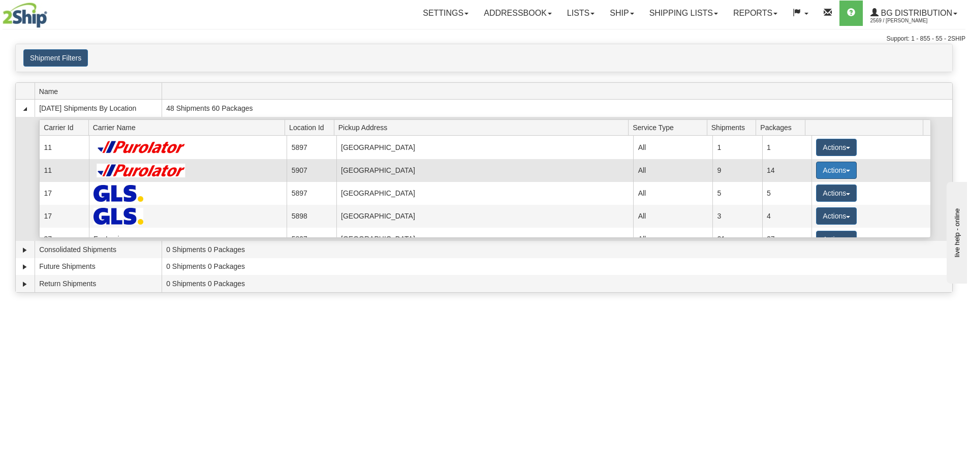
click at [832, 175] on button "Actions" at bounding box center [836, 170] width 41 height 17
click at [805, 187] on span "Details" at bounding box center [798, 188] width 27 height 7
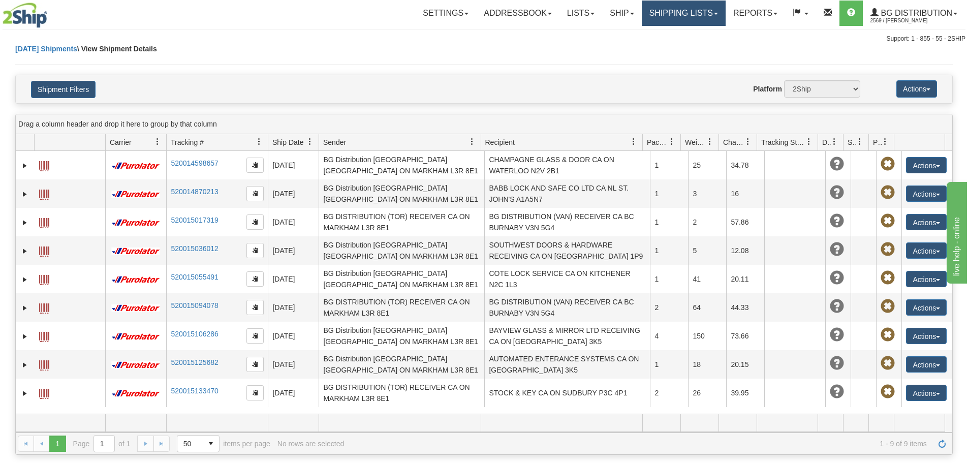
click at [658, 10] on link "Shipping lists" at bounding box center [684, 13] width 84 height 25
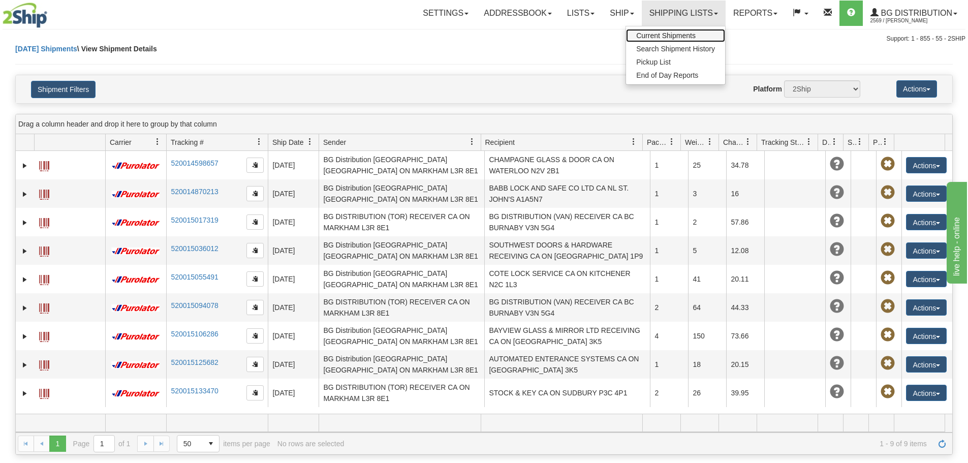
click at [663, 33] on span "Current Shipments" at bounding box center [665, 35] width 59 height 8
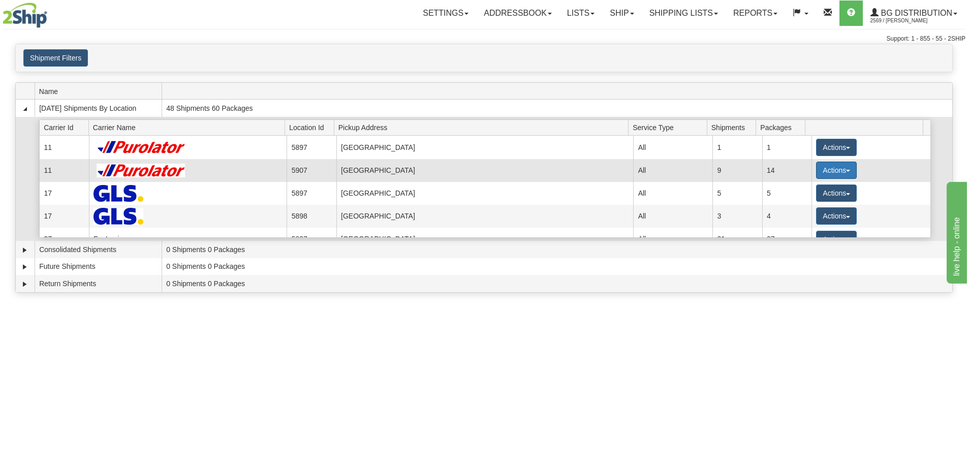
click at [828, 171] on button "Actions" at bounding box center [836, 170] width 41 height 17
click at [797, 204] on span "Close" at bounding box center [796, 202] width 23 height 7
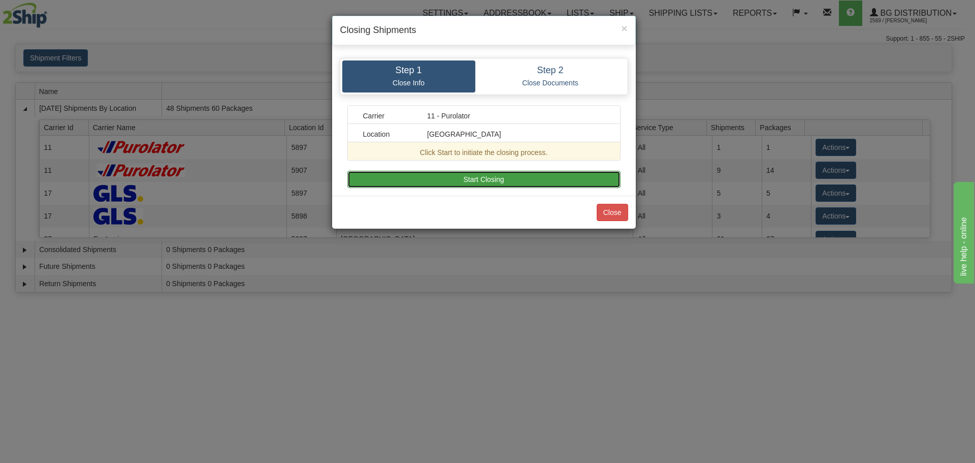
click at [509, 185] on button "Start Closing" at bounding box center [484, 179] width 273 height 17
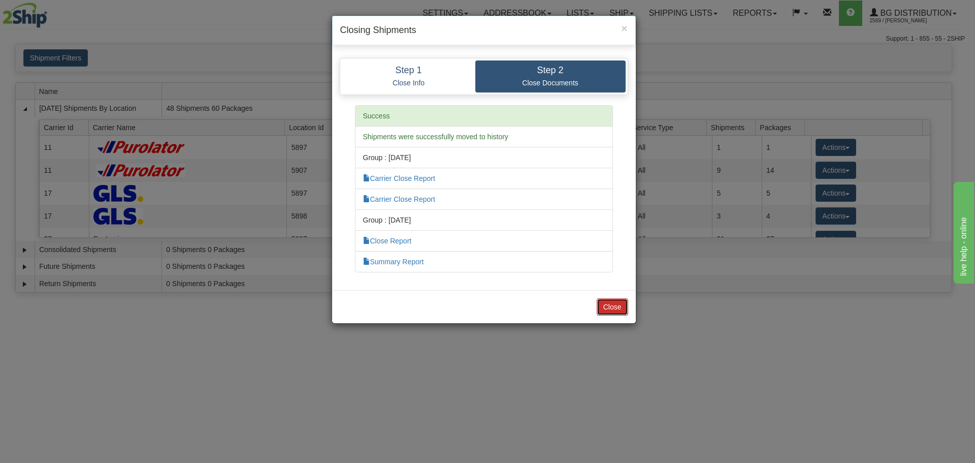
click at [610, 306] on button "Close" at bounding box center [612, 306] width 31 height 17
